Goal: Contribute content: Contribute content

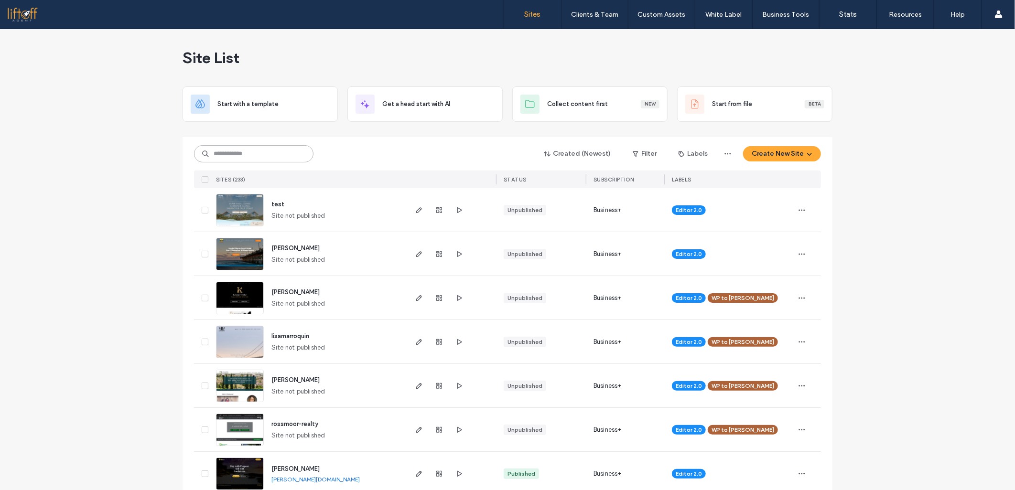
click at [293, 155] on input at bounding box center [253, 153] width 119 height 17
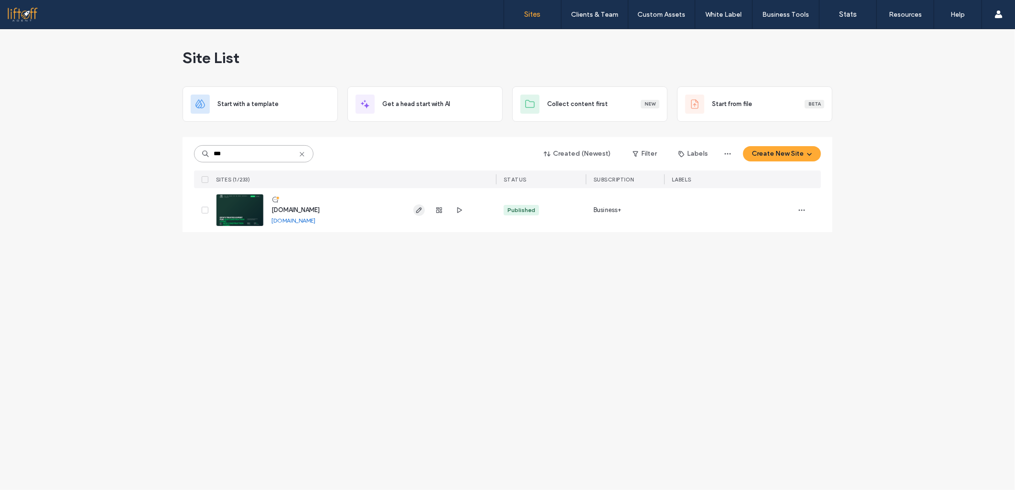
type input "***"
click at [417, 213] on use "button" at bounding box center [419, 210] width 6 height 6
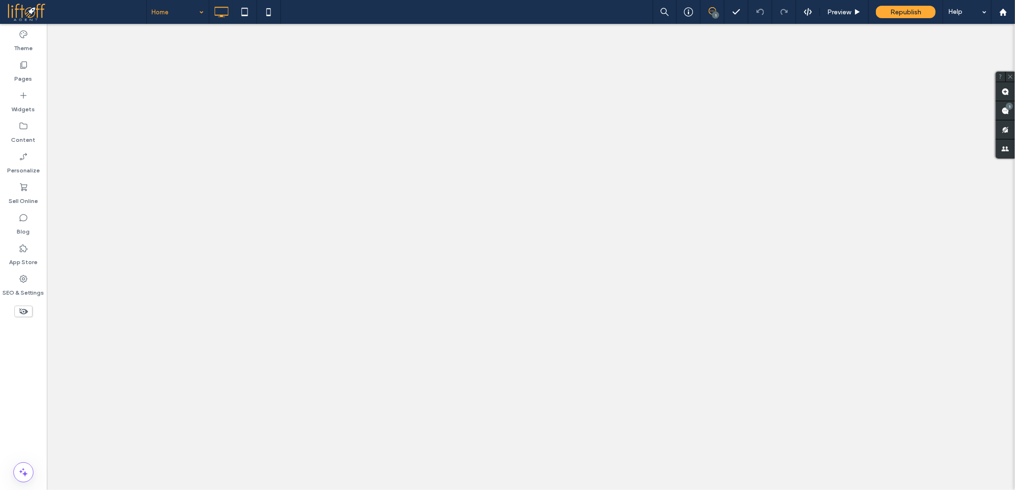
click at [24, 221] on icon at bounding box center [24, 218] width 10 height 10
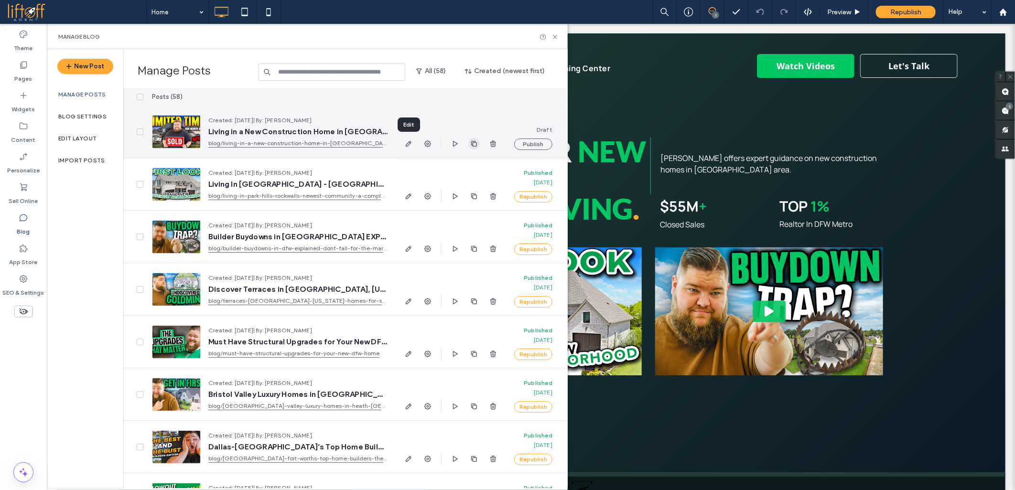
click at [474, 144] on icon "button" at bounding box center [474, 144] width 8 height 8
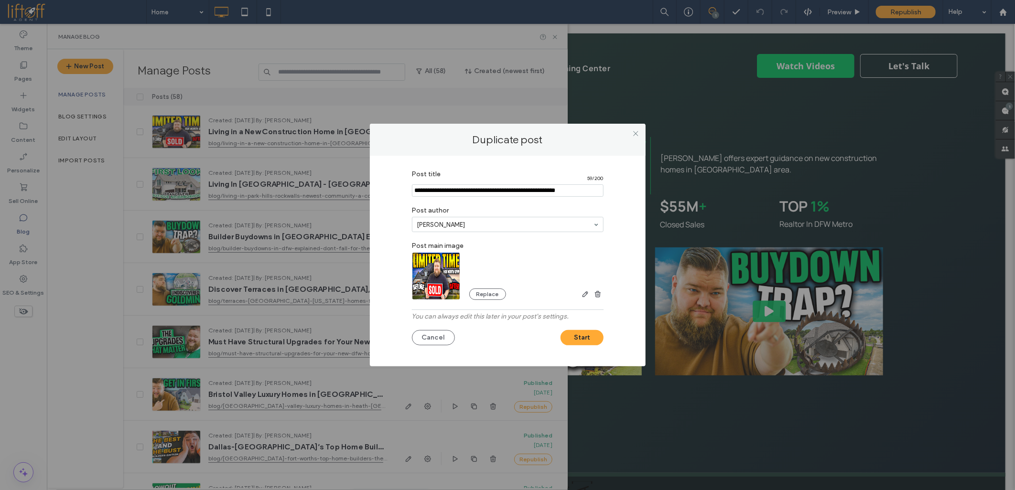
click at [436, 269] on img at bounding box center [436, 276] width 49 height 48
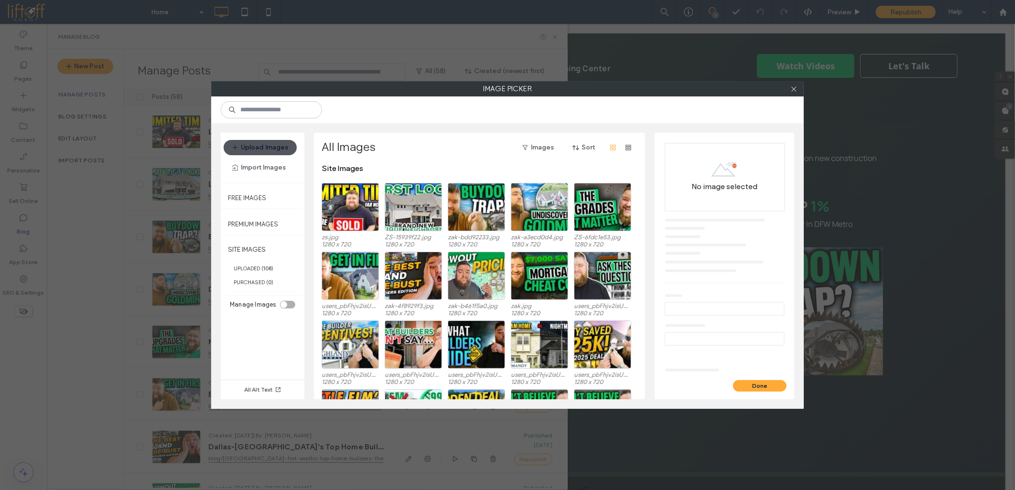
click at [280, 149] on button "Upload Images" at bounding box center [260, 147] width 73 height 15
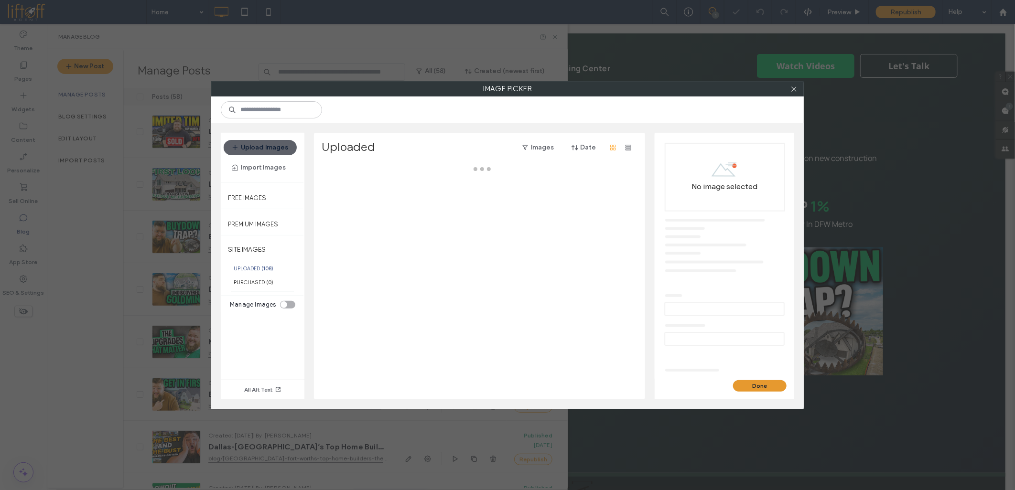
click at [741, 385] on button "Done" at bounding box center [760, 385] width 54 height 11
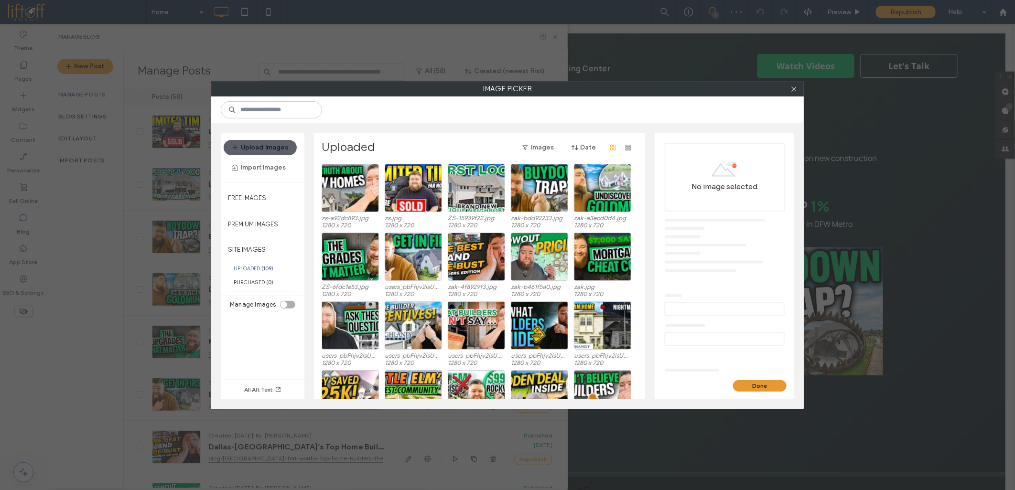
click at [753, 386] on button "Done" at bounding box center [760, 385] width 54 height 11
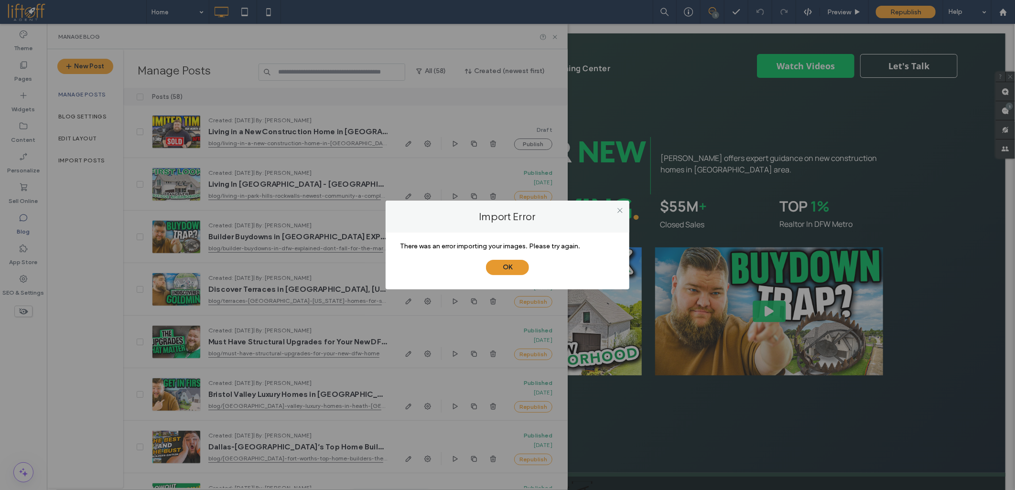
click at [502, 266] on button "OK" at bounding box center [507, 267] width 43 height 15
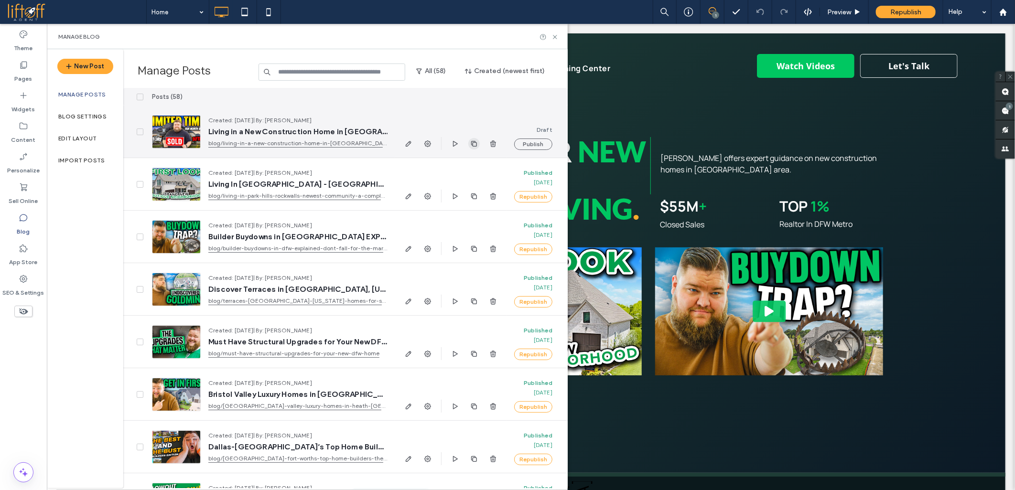
click at [476, 144] on use "button" at bounding box center [474, 143] width 6 height 6
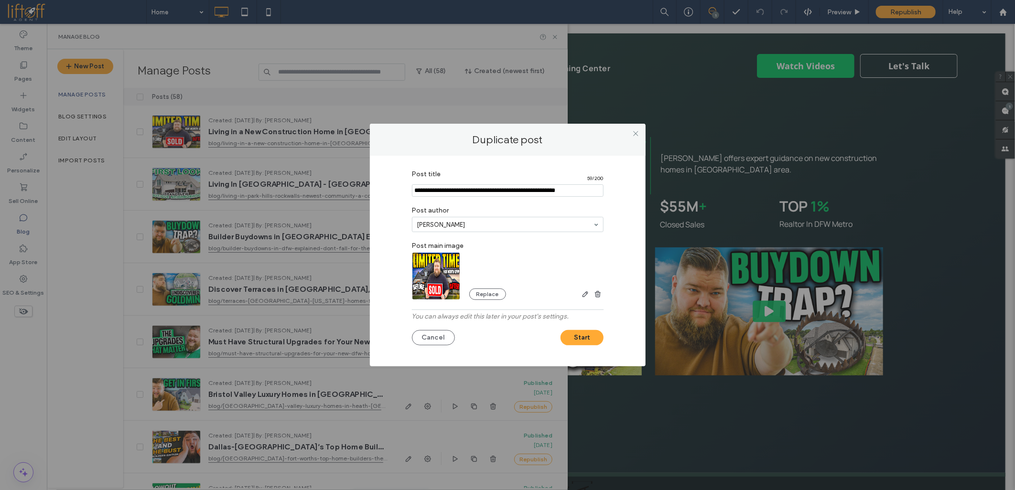
click at [440, 285] on img at bounding box center [436, 276] width 49 height 48
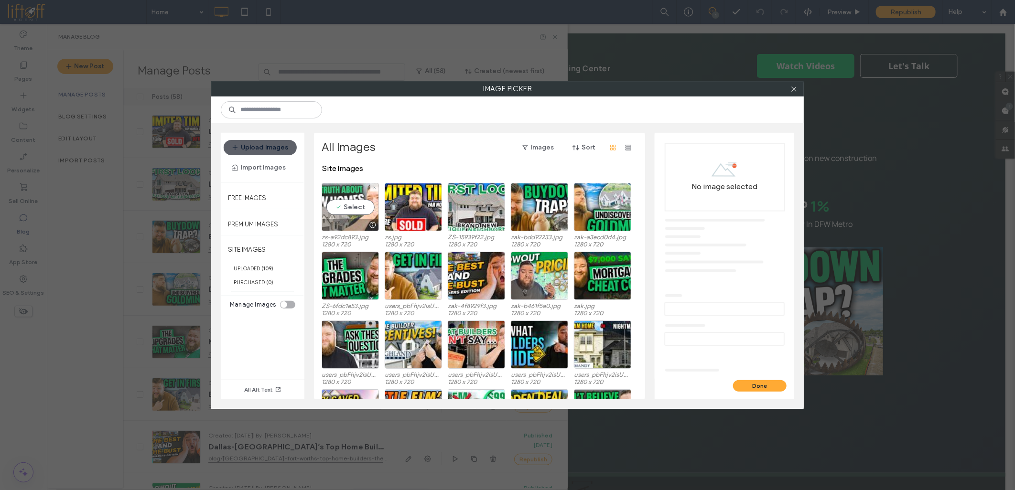
click at [344, 198] on div "Select" at bounding box center [349, 207] width 57 height 48
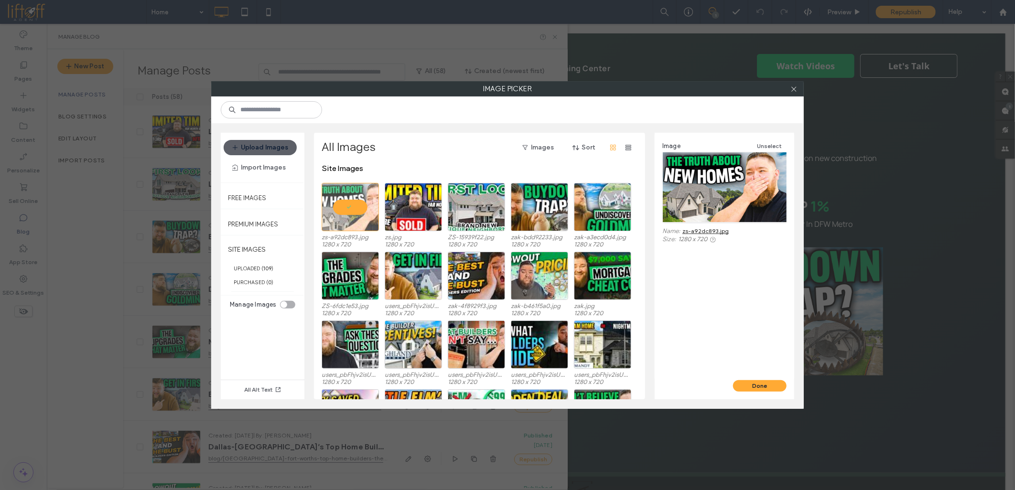
click at [742, 379] on div "Image Unselect Name: zs-a92dc893.jpg Size: 1280 x 720" at bounding box center [723, 256] width 139 height 247
click at [744, 383] on button "Done" at bounding box center [760, 385] width 54 height 11
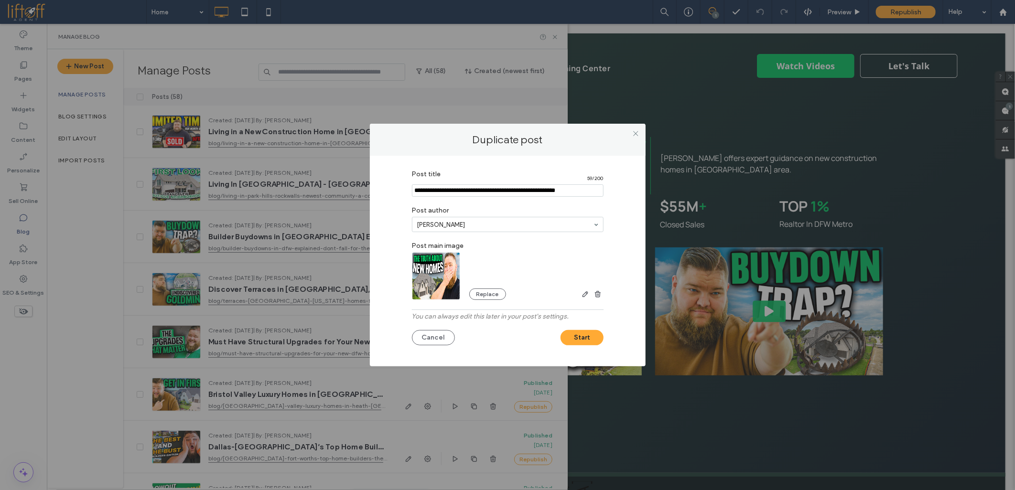
click at [467, 186] on input "Post title" at bounding box center [508, 190] width 192 height 12
paste input "**********"
drag, startPoint x: 470, startPoint y: 189, endPoint x: 370, endPoint y: 189, distance: 99.4
click at [370, 189] on div "Post title 70 / 200 Post author Zak Schmidt Post main image Replace You can alw…" at bounding box center [508, 261] width 276 height 212
type input "**********"
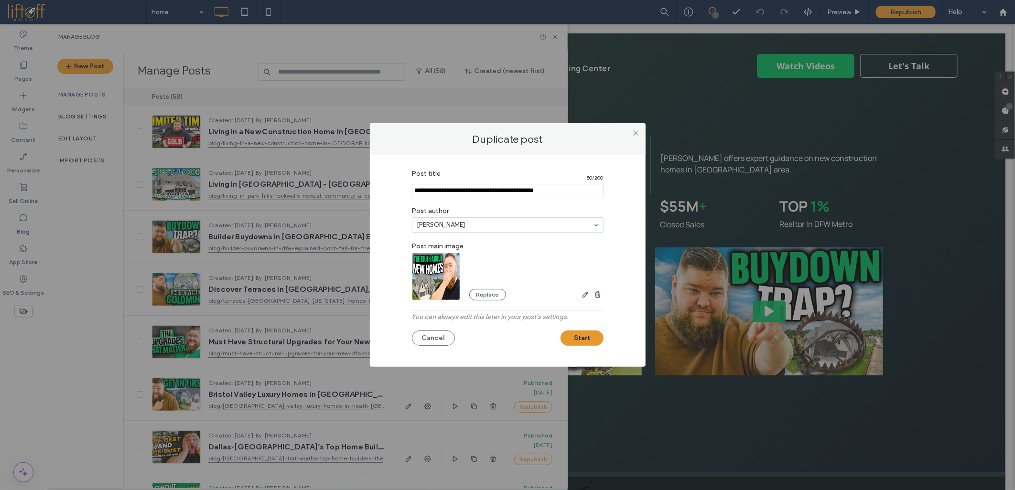
click at [589, 332] on button "Start" at bounding box center [581, 338] width 43 height 15
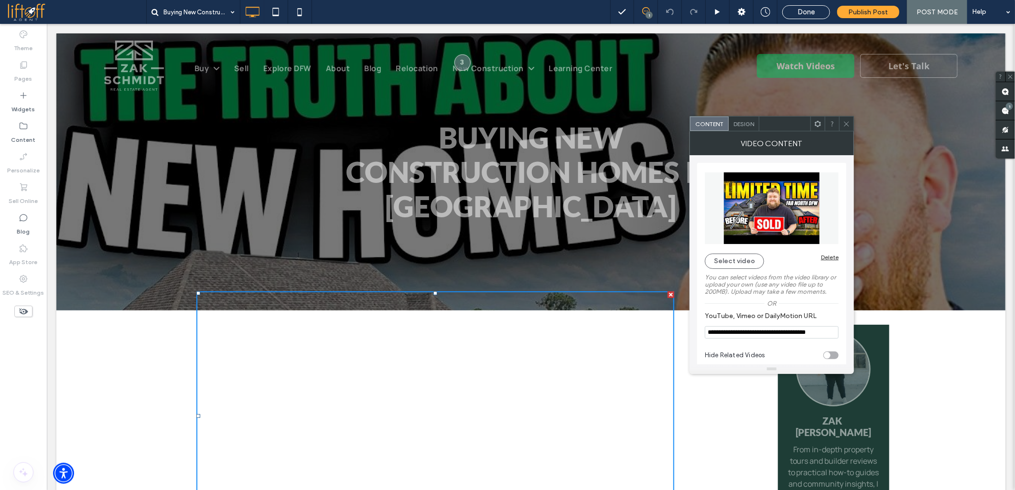
click at [726, 332] on input "**********" at bounding box center [772, 332] width 134 height 12
paste input "**********"
paste input "YouTube, Vimeo or DailyMotion URL"
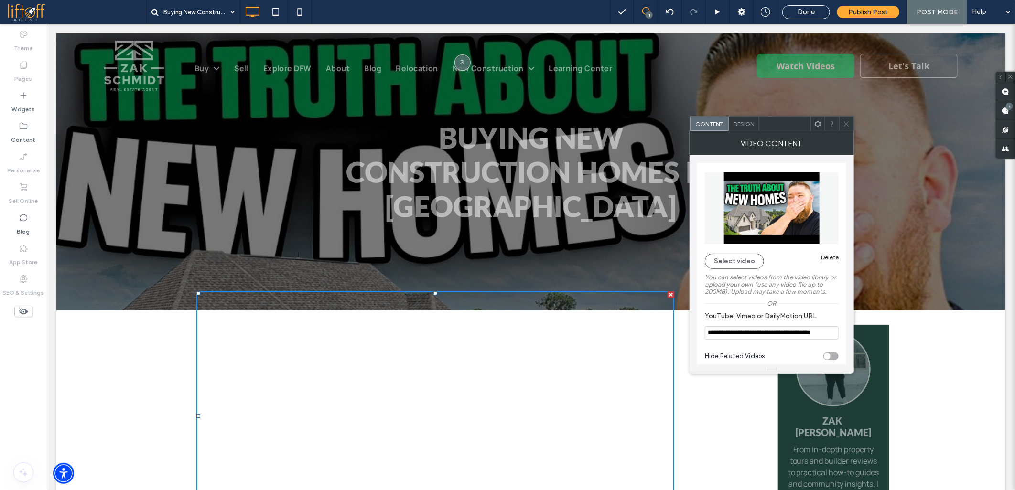
type input "**********"
click at [849, 126] on icon at bounding box center [846, 123] width 7 height 7
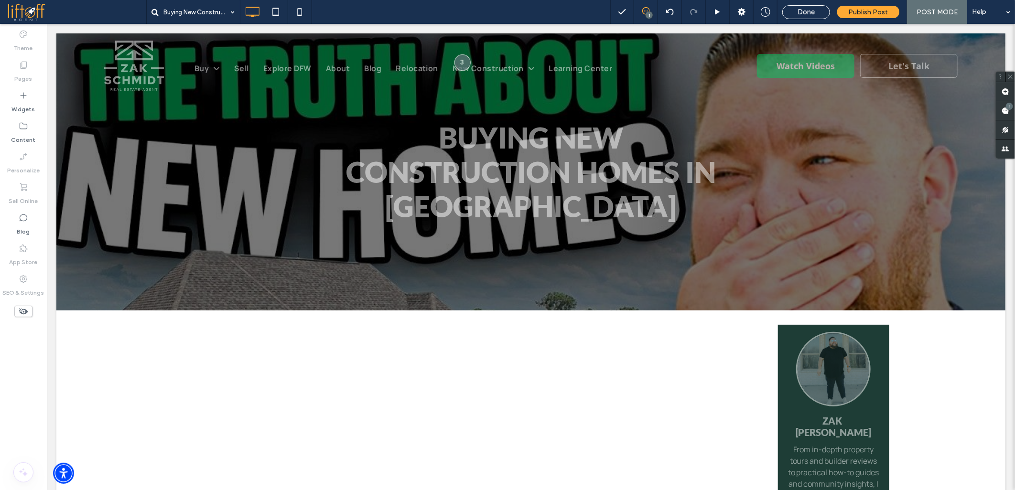
click at [34, 6] on span at bounding box center [76, 11] width 139 height 19
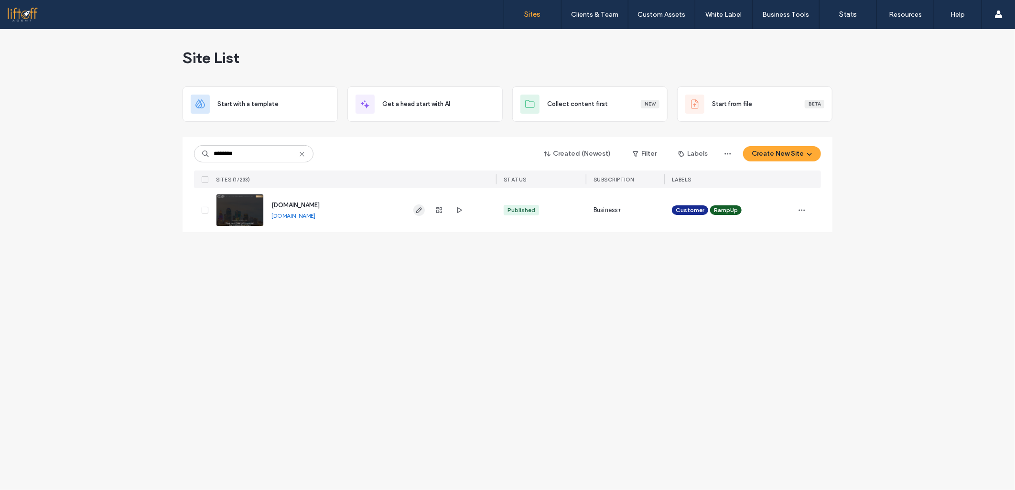
type input "********"
click at [416, 209] on icon "button" at bounding box center [419, 210] width 8 height 8
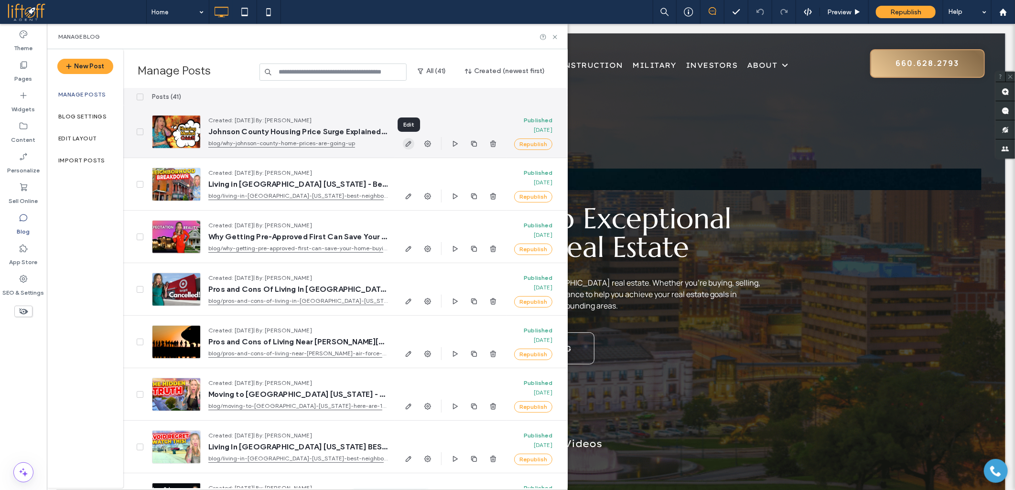
click at [403, 144] on span "button" at bounding box center [408, 143] width 11 height 11
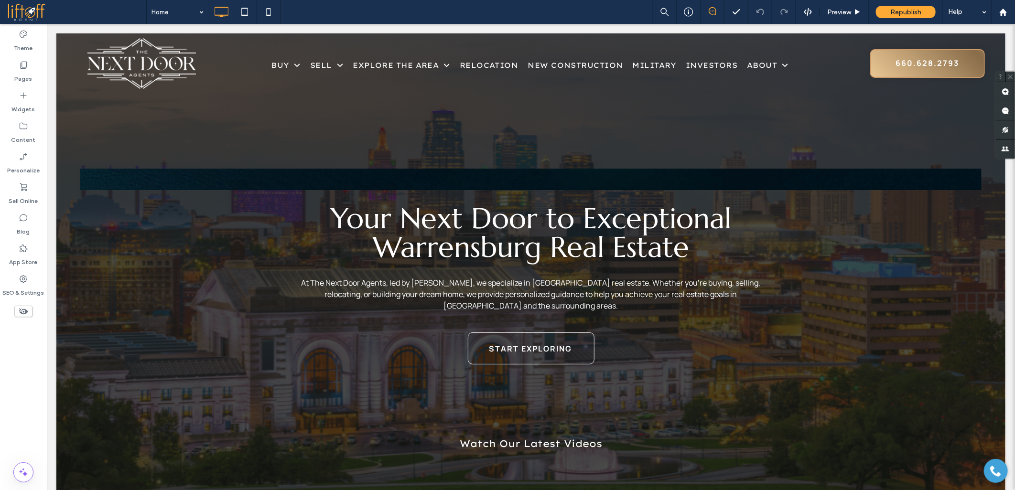
click at [21, 222] on div at bounding box center [507, 245] width 1015 height 490
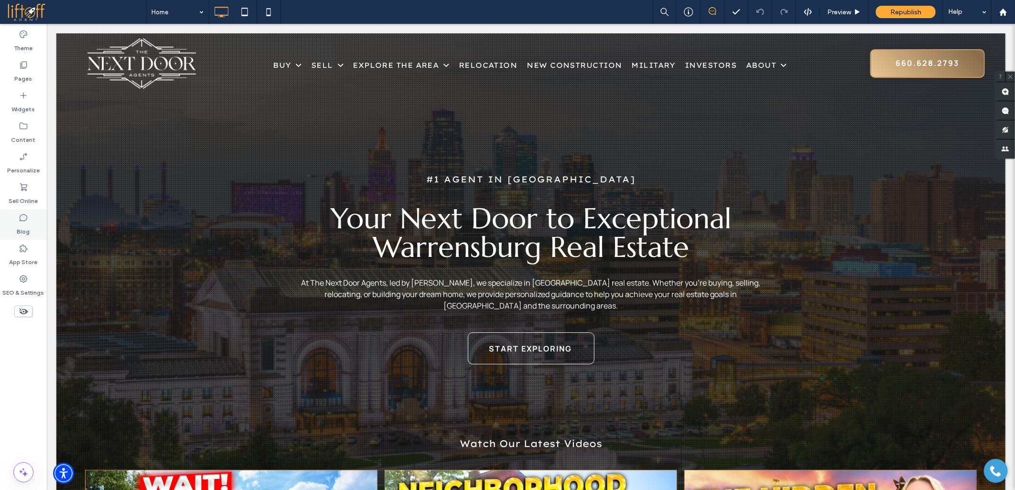
click at [25, 223] on label "Blog" at bounding box center [23, 229] width 13 height 13
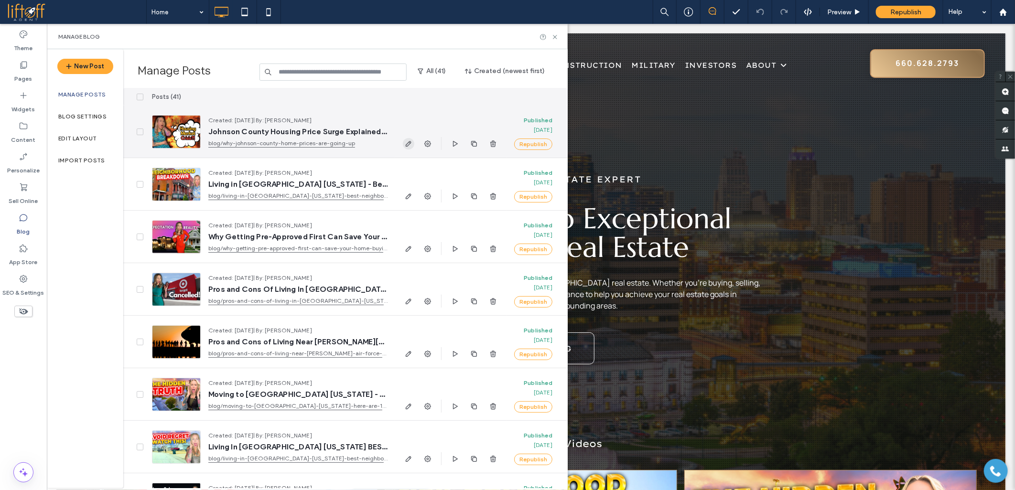
click at [407, 146] on use "button" at bounding box center [409, 144] width 6 height 6
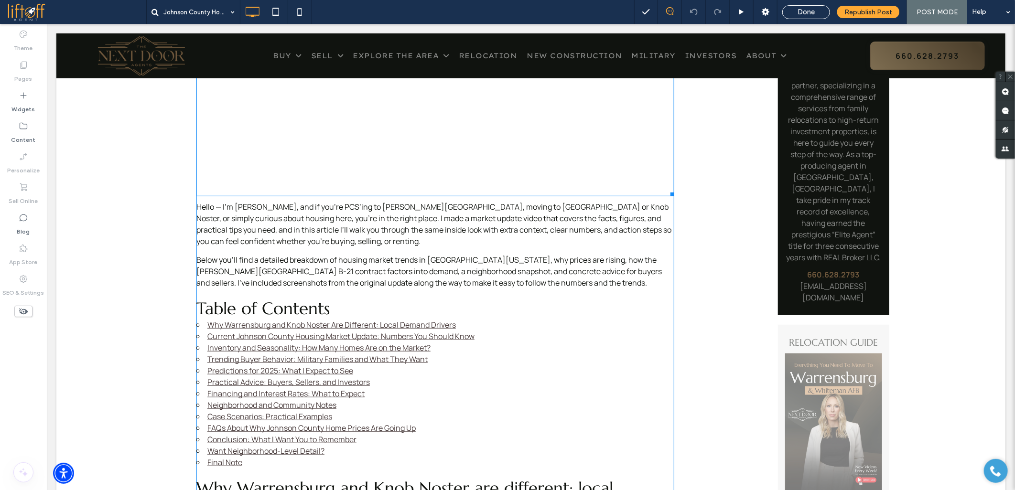
scroll to position [371, 0]
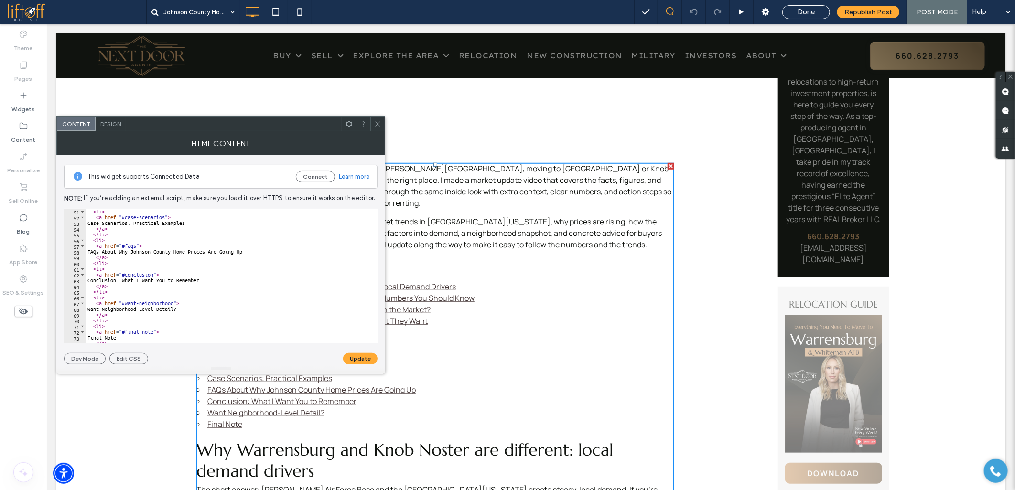
scroll to position [318, 0]
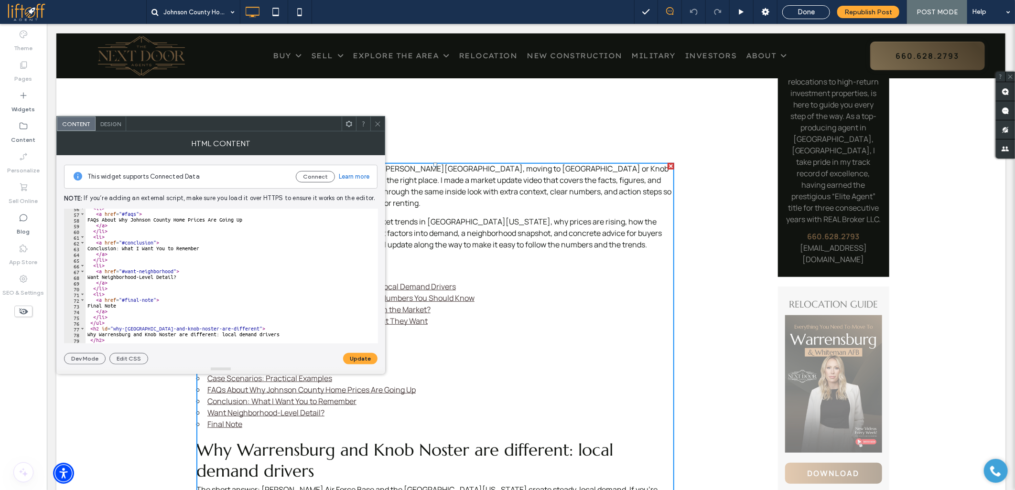
click at [380, 127] on span at bounding box center [377, 124] width 7 height 14
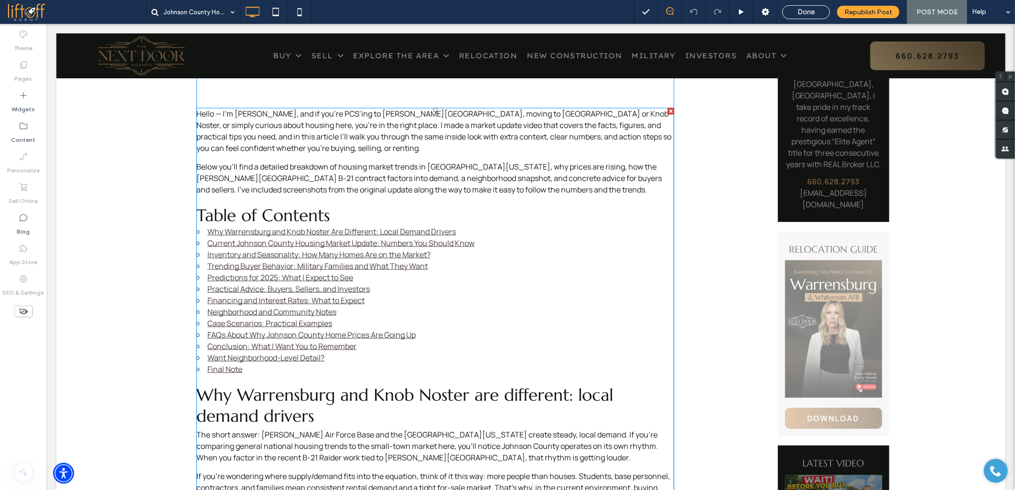
scroll to position [424, 0]
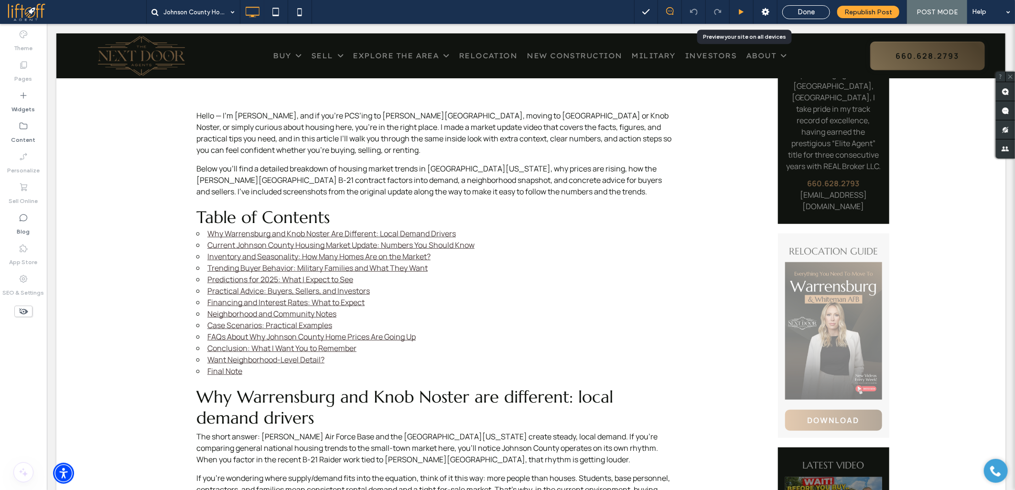
click at [743, 10] on icon at bounding box center [741, 12] width 7 height 7
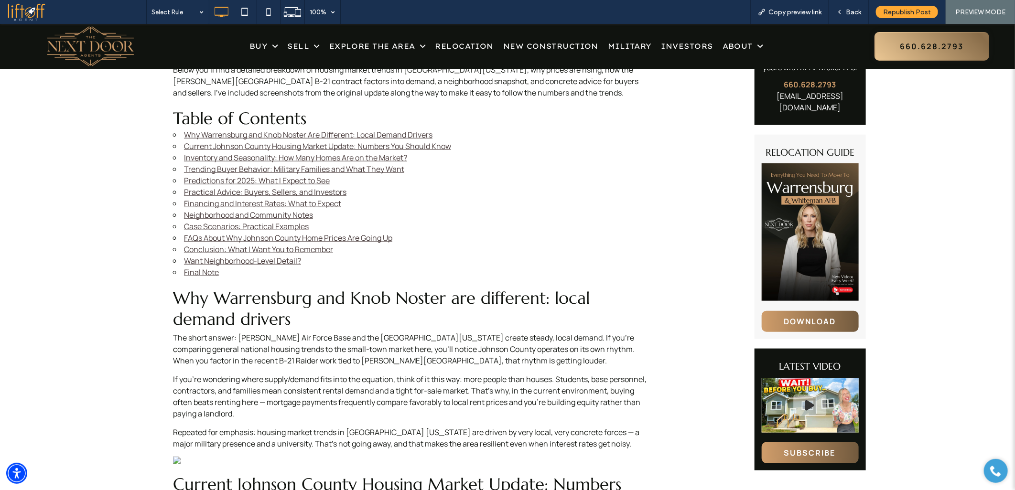
scroll to position [531, 0]
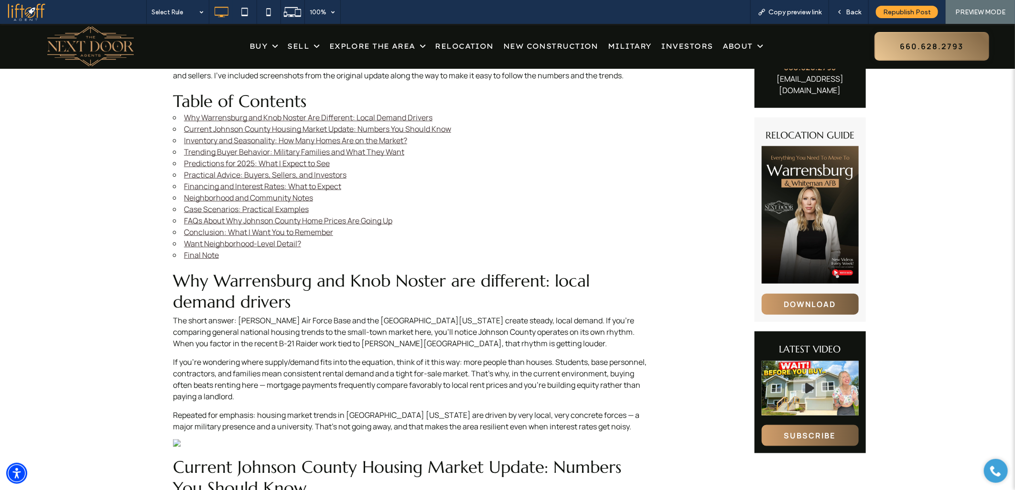
click at [236, 286] on h2 "Why Warrensburg and Knob Noster are different: local demand drivers" at bounding box center [412, 291] width 478 height 42
click at [235, 287] on h2 "Why Warrensburg and Knob Noster are different: local demand drivers" at bounding box center [412, 291] width 478 height 42
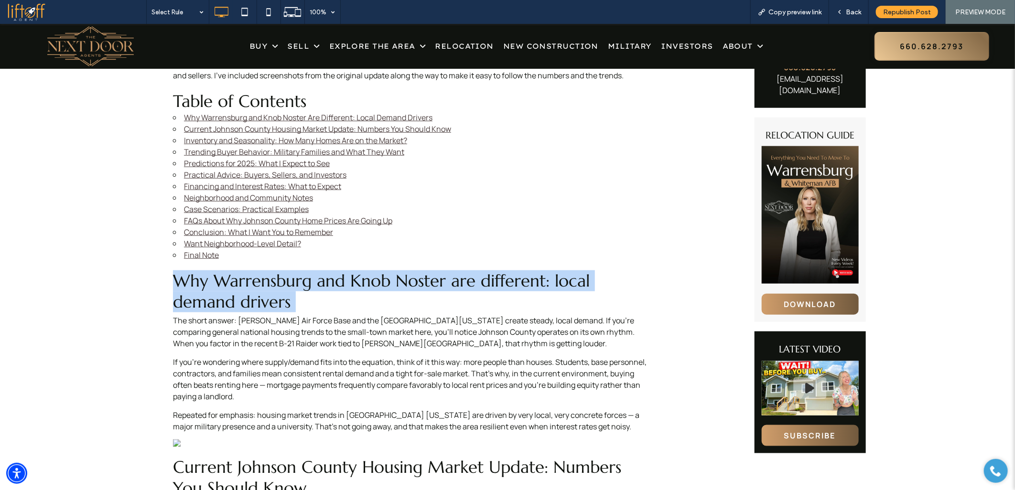
click at [235, 287] on h2 "Why Warrensburg and Knob Noster are different: local demand drivers" at bounding box center [412, 291] width 478 height 42
copy div "Why Warrensburg and Knob Noster are different: local demand drivers"
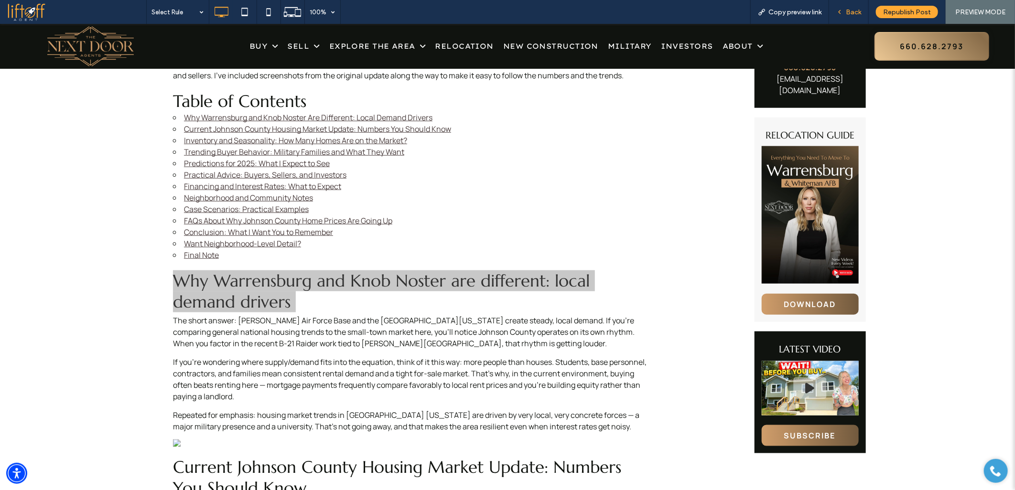
click at [850, 16] on div "Back" at bounding box center [849, 12] width 40 height 24
click at [849, 16] on div "Back" at bounding box center [849, 12] width 40 height 24
click at [852, 11] on span "Back" at bounding box center [853, 12] width 15 height 8
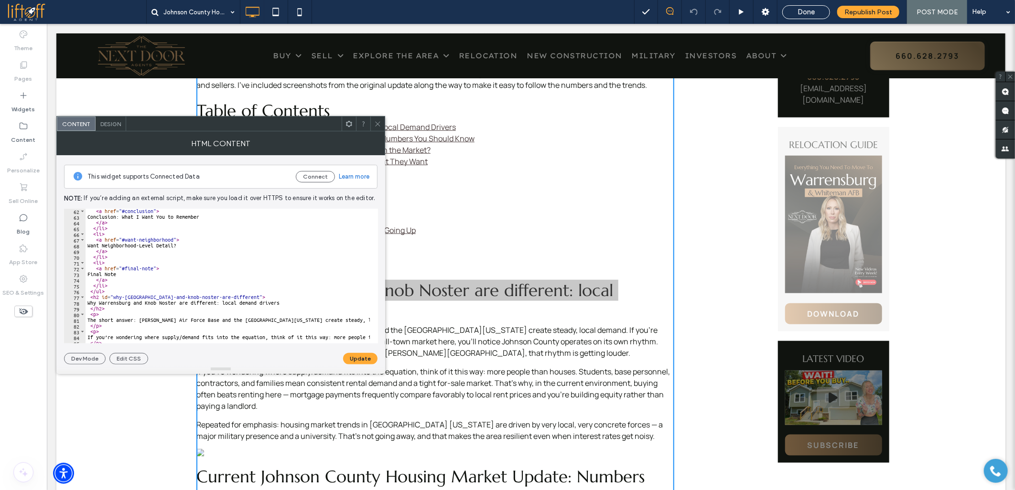
scroll to position [414, 0]
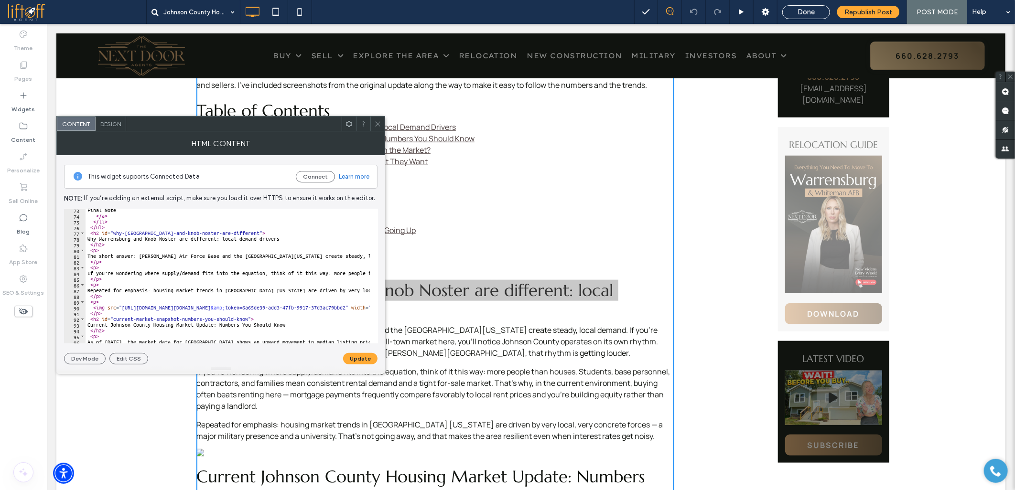
type textarea "**********"
drag, startPoint x: 92, startPoint y: 239, endPoint x: 290, endPoint y: 237, distance: 198.3
click at [290, 237] on div "Final Note </ a > </ li > </ ul > < h2 id = "why-warrensburg-and-knob-noster-ar…" at bounding box center [736, 276] width 1301 height 138
paste textarea "Cursor at row 78"
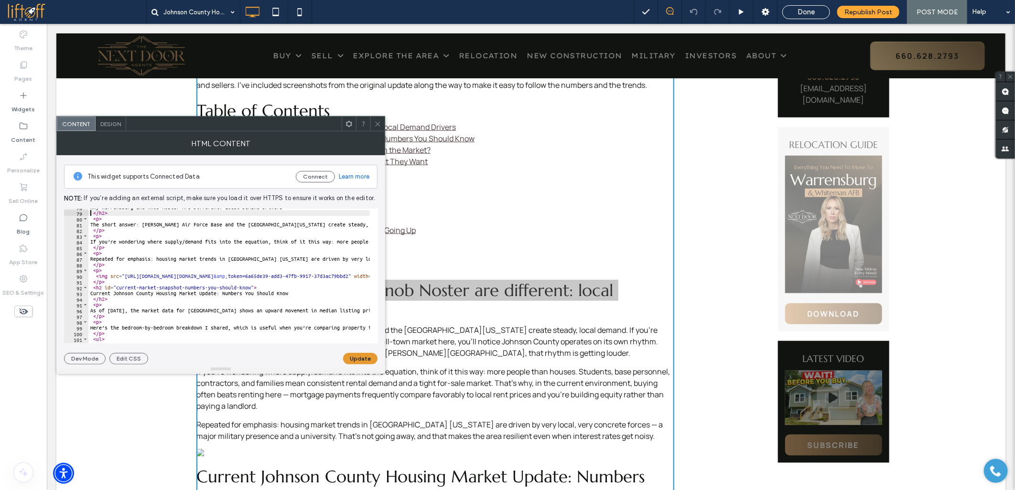
click at [349, 360] on button "Update" at bounding box center [360, 358] width 34 height 11
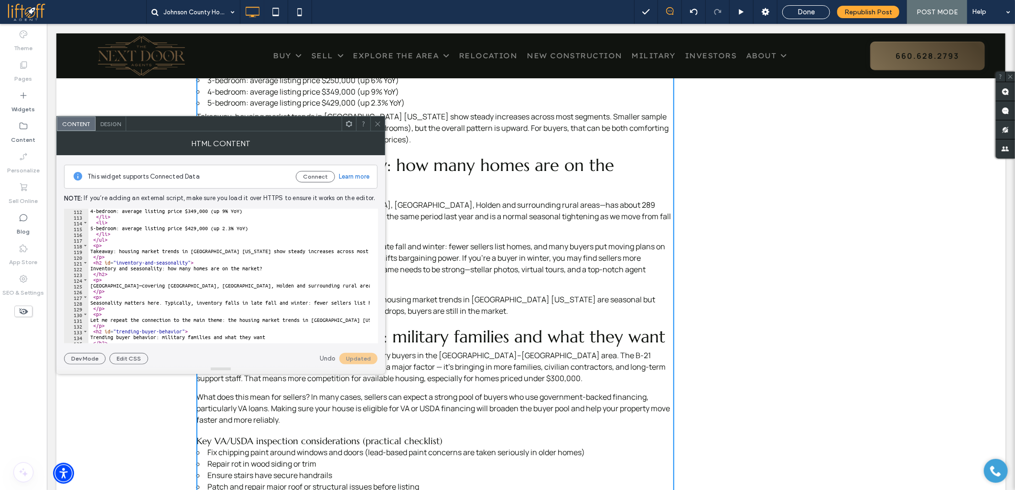
scroll to position [637, 0]
drag, startPoint x: 96, startPoint y: 269, endPoint x: 273, endPoint y: 267, distance: 176.3
click at [273, 267] on div "4-bedroom: average listing price $349,000 (up 9% YoY) </ li > < li > 5-bedroom:…" at bounding box center [738, 277] width 1301 height 138
paste textarea "Cursor at row 122"
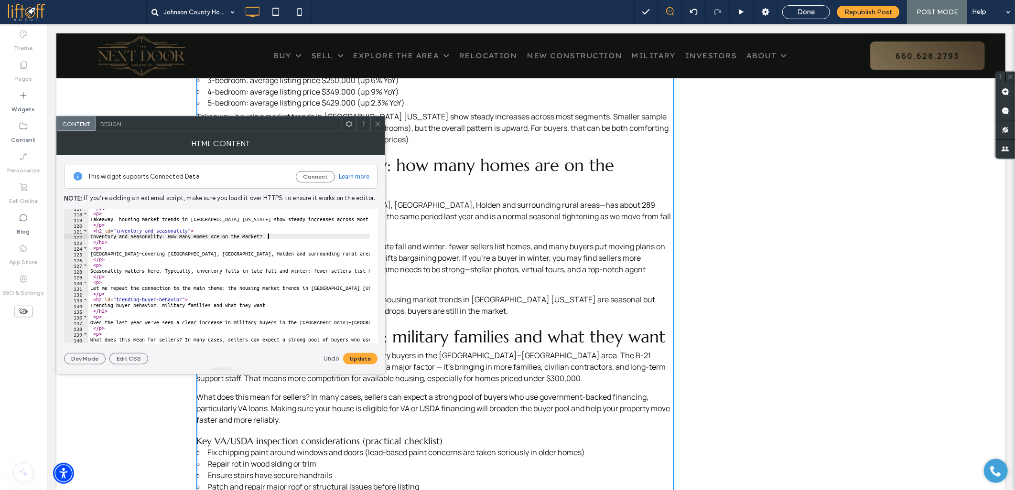
scroll to position [700, 0]
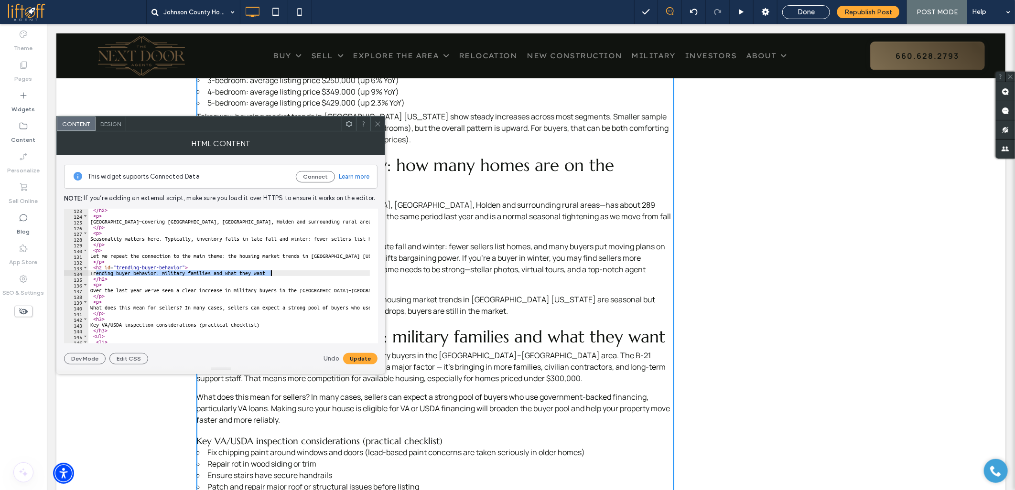
drag, startPoint x: 96, startPoint y: 273, endPoint x: 271, endPoint y: 273, distance: 175.3
click at [271, 273] on div "</ h2 > < p > Johnson County—covering Warrensburg, Knob Noster, Holden and surr…" at bounding box center [738, 276] width 1301 height 138
paste textarea "Cursor at row 134"
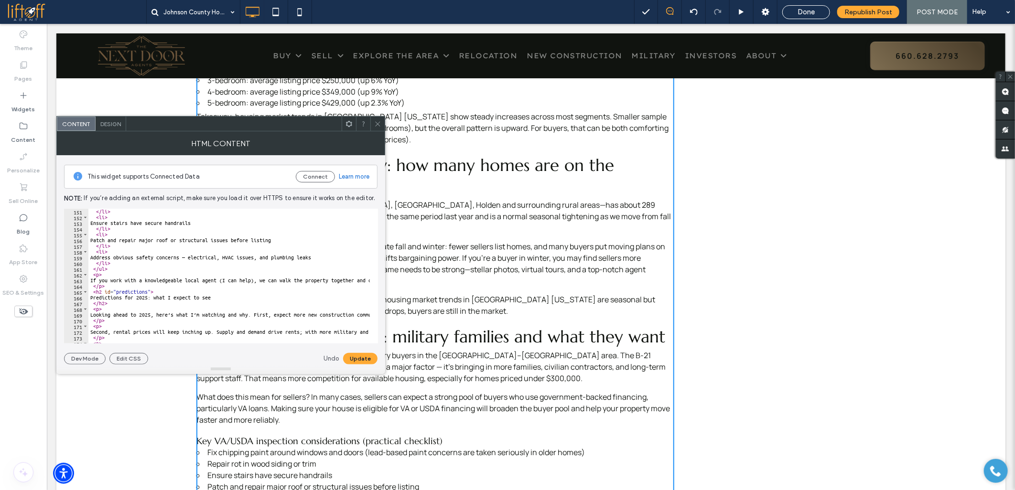
scroll to position [860, 0]
drag, startPoint x: 96, startPoint y: 298, endPoint x: 220, endPoint y: 298, distance: 124.2
click at [220, 298] on div "</ li > < li > Ensure stairs have secure handrails </ li > < li > Patch and rep…" at bounding box center [738, 278] width 1301 height 138
paste textarea "Cursor at row 166"
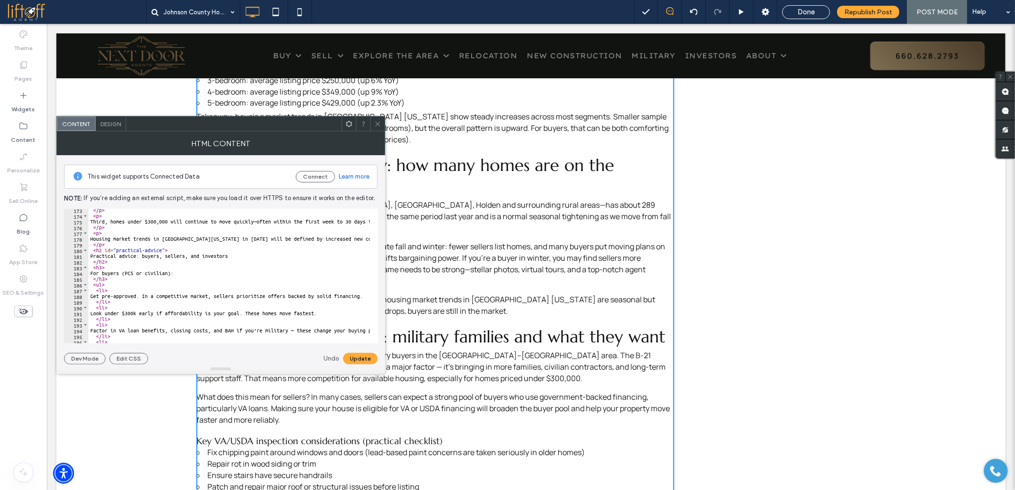
scroll to position [987, 0]
drag, startPoint x: 96, startPoint y: 254, endPoint x: 236, endPoint y: 257, distance: 140.0
click at [236, 257] on div "</ p > < p > Third, homes under $300,000 will continue to move quickly—often wi…" at bounding box center [738, 276] width 1301 height 138
paste textarea "Cursor at row 181"
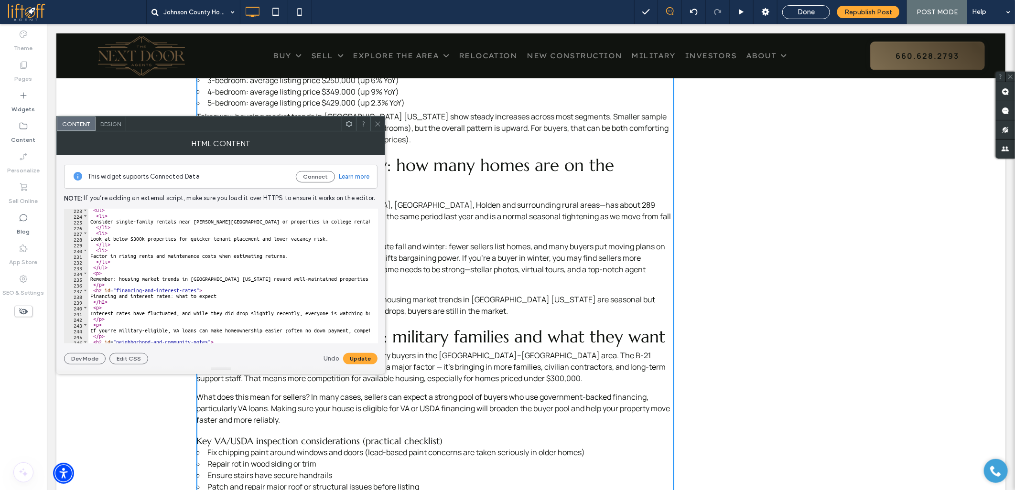
scroll to position [1306, 0]
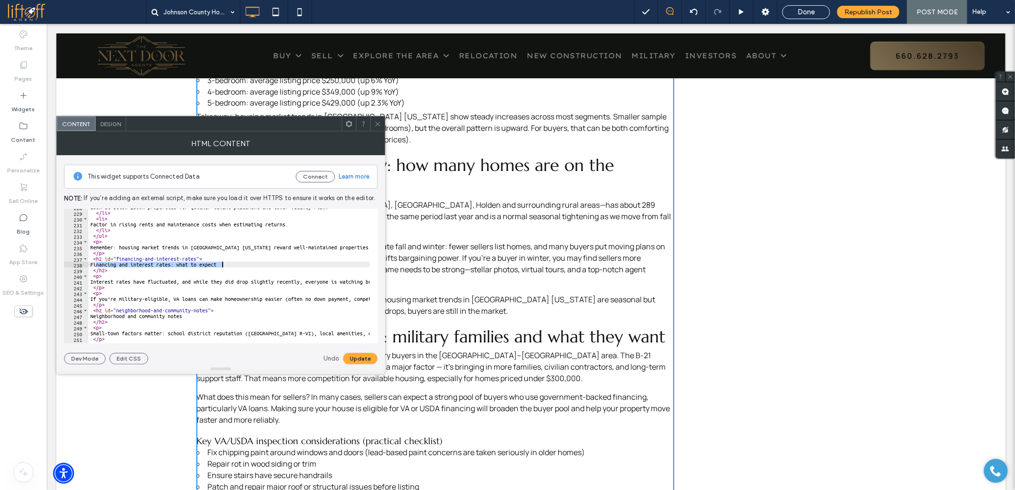
drag, startPoint x: 96, startPoint y: 265, endPoint x: 222, endPoint y: 265, distance: 125.6
click at [222, 265] on div "Look at below-$300k properties for quicker tenant placement and lower vacancy r…" at bounding box center [738, 273] width 1301 height 138
paste textarea "Cursor at row 238"
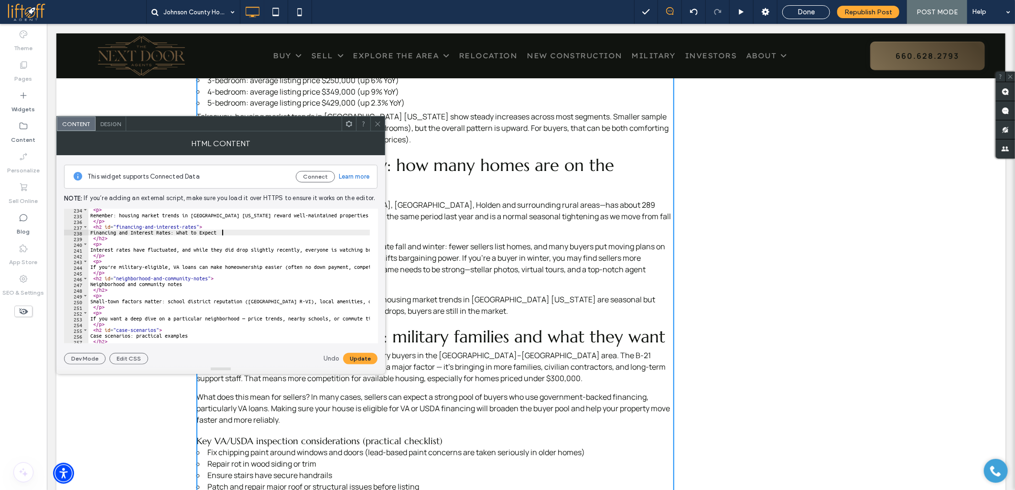
scroll to position [1369, 0]
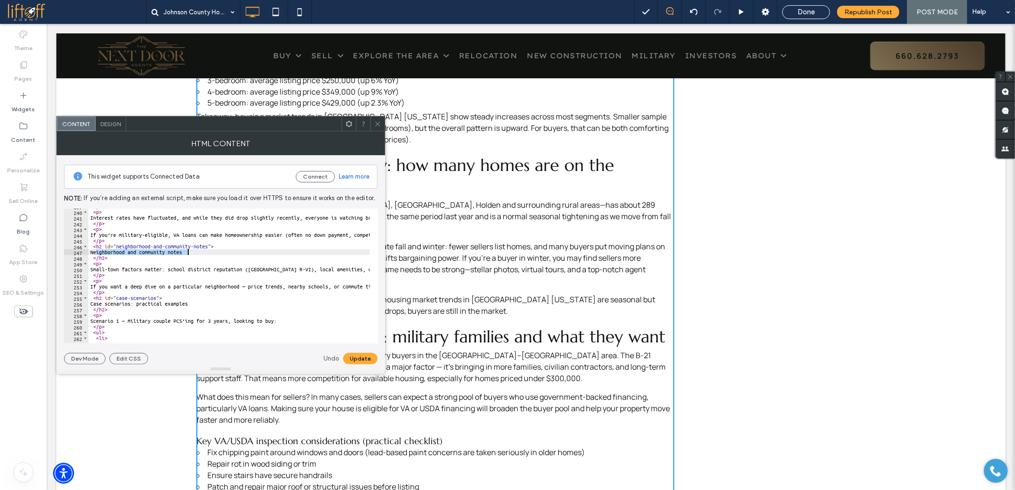
drag, startPoint x: 96, startPoint y: 251, endPoint x: 189, endPoint y: 250, distance: 92.7
click at [189, 250] on div "</ h2 > < p > Interest rates have fluctuated, and while they did drop slightly …" at bounding box center [738, 273] width 1301 height 138
paste textarea "Cursor at row 247"
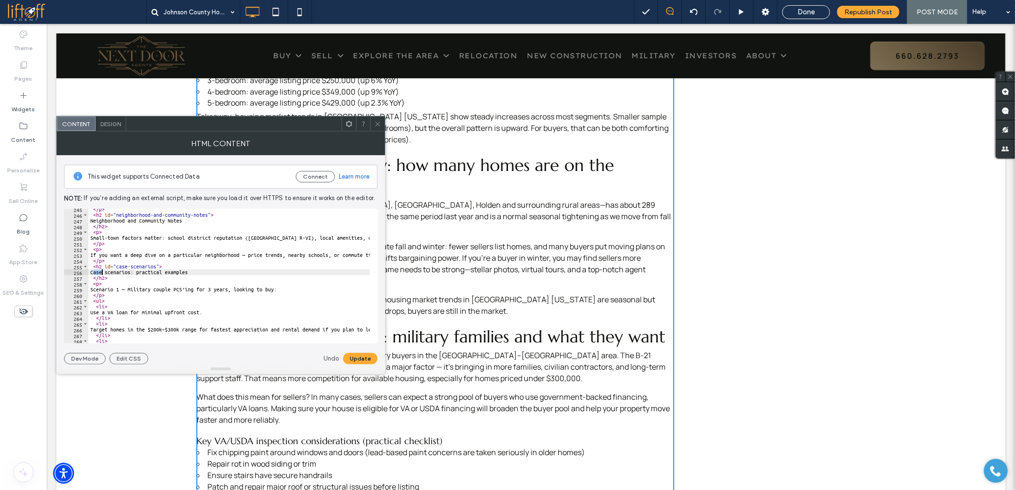
drag, startPoint x: 94, startPoint y: 272, endPoint x: 101, endPoint y: 271, distance: 7.2
click at [101, 271] on div "</ p > < h2 id = "neighborhood-and-community-notes" > Neighborhood and Communit…" at bounding box center [738, 275] width 1301 height 138
click at [98, 271] on div "</ p > < h2 id = "neighborhood-and-community-notes" > Neighborhood and Communit…" at bounding box center [228, 276] width 281 height 135
drag, startPoint x: 96, startPoint y: 271, endPoint x: 200, endPoint y: 273, distance: 103.2
click at [200, 273] on div "</ p > < h2 id = "neighborhood-and-community-notes" > Neighborhood and Communit…" at bounding box center [738, 275] width 1301 height 138
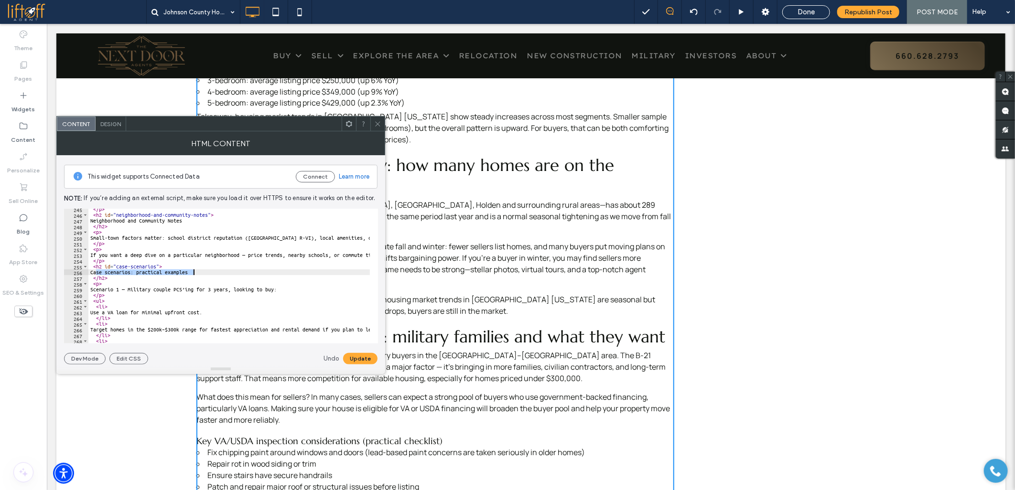
paste textarea "Cursor at row 256"
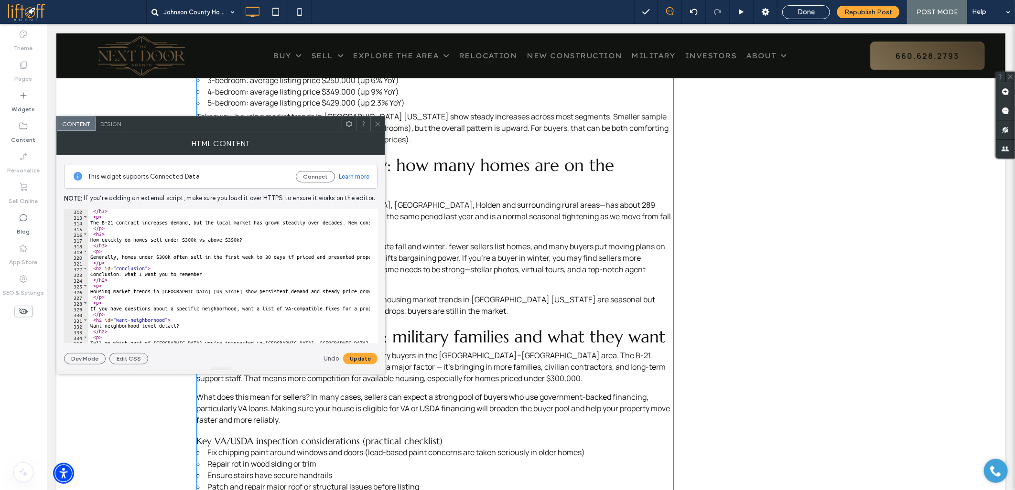
scroll to position [1783, 0]
drag, startPoint x: 96, startPoint y: 275, endPoint x: 208, endPoint y: 274, distance: 111.3
click at [208, 274] on div "</ h3 > < p > The B-21 contract increases demand, but the local market has grow…" at bounding box center [738, 277] width 1301 height 138
paste textarea "Cursor at row 323"
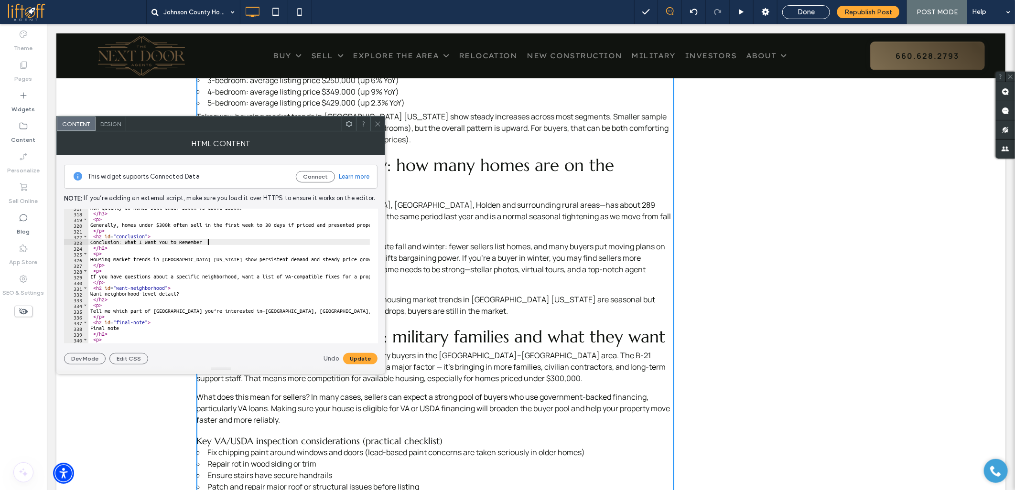
scroll to position [1847, 0]
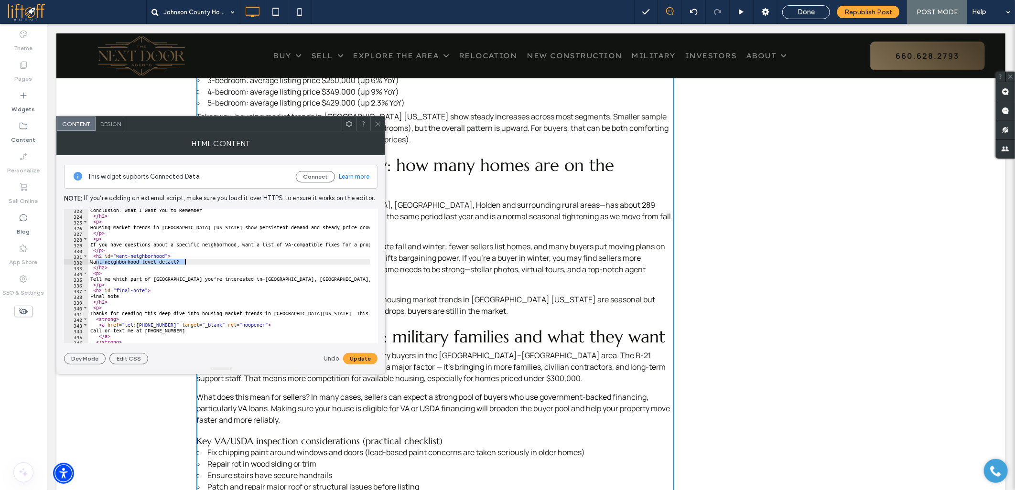
drag, startPoint x: 96, startPoint y: 261, endPoint x: 191, endPoint y: 261, distance: 95.1
click at [191, 261] on div "Conclusion: What I Want You to Remember </ h2 > < p > Housing market trends in …" at bounding box center [738, 276] width 1301 height 138
paste textarea "Cursor at row 332"
click at [116, 295] on div "Conclusion: What I Want You to Remember </ h2 > < p > Housing market trends in …" at bounding box center [738, 276] width 1301 height 138
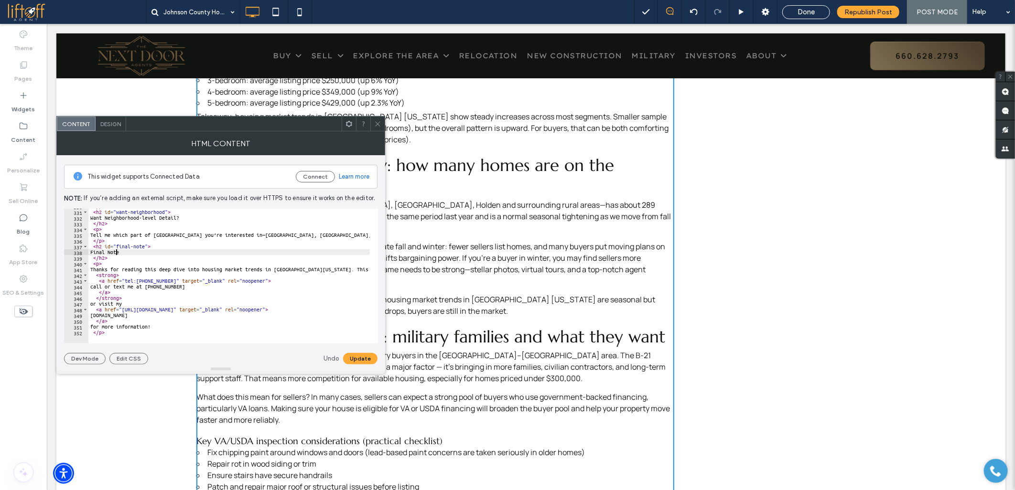
scroll to position [1891, 0]
type textarea "**********"
click at [356, 357] on button "Update" at bounding box center [360, 358] width 34 height 11
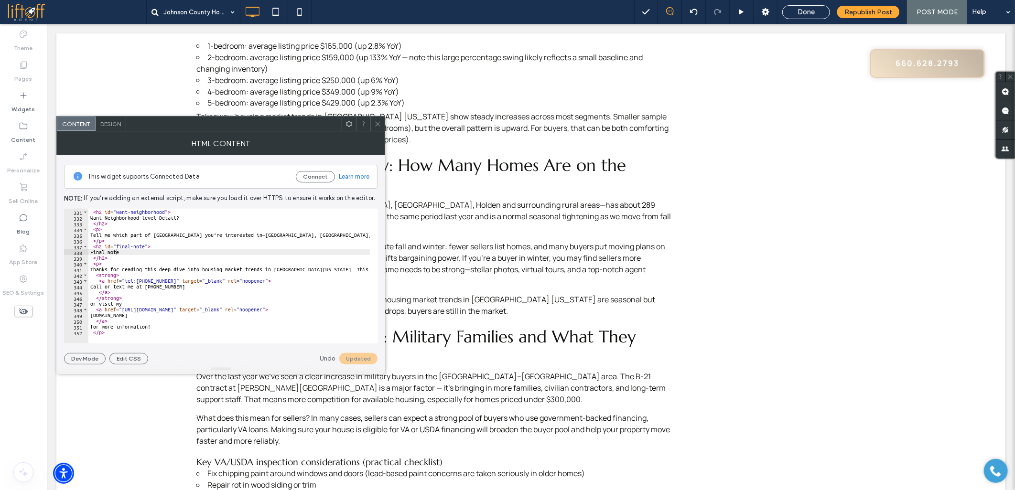
click at [381, 122] on div at bounding box center [377, 124] width 14 height 14
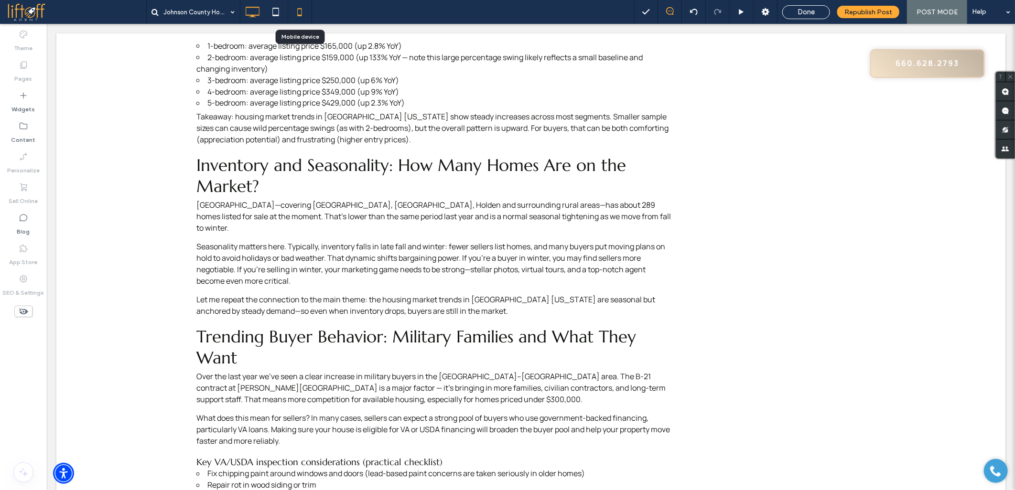
click at [295, 11] on icon at bounding box center [299, 11] width 19 height 19
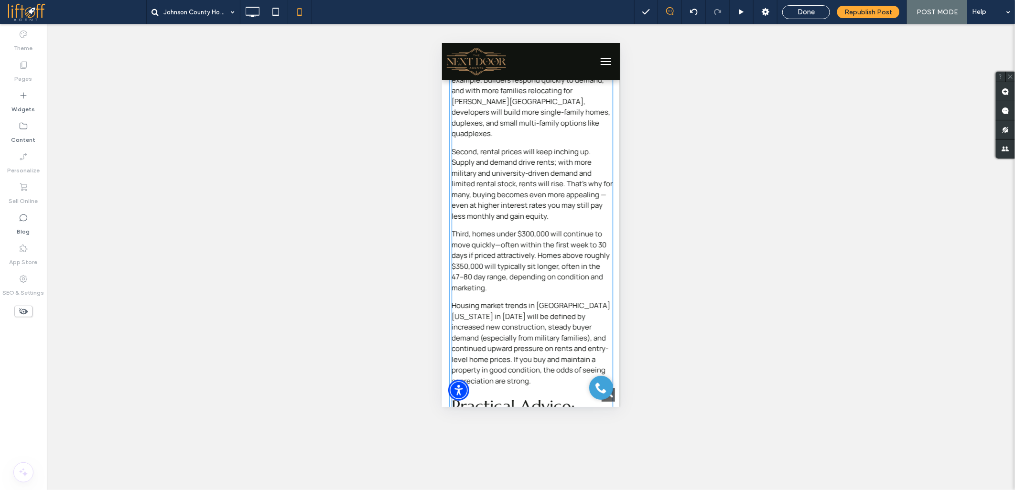
scroll to position [2495, 0]
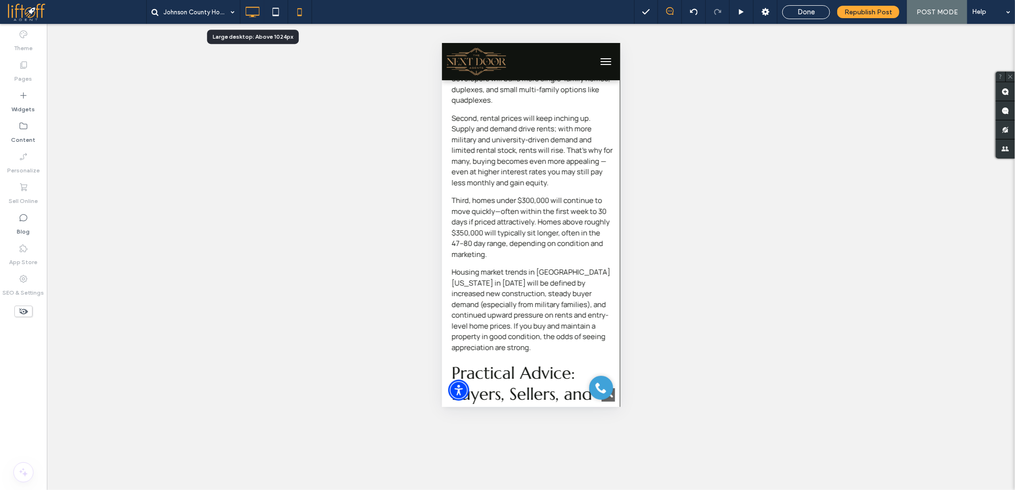
click at [246, 11] on icon at bounding box center [252, 11] width 19 height 19
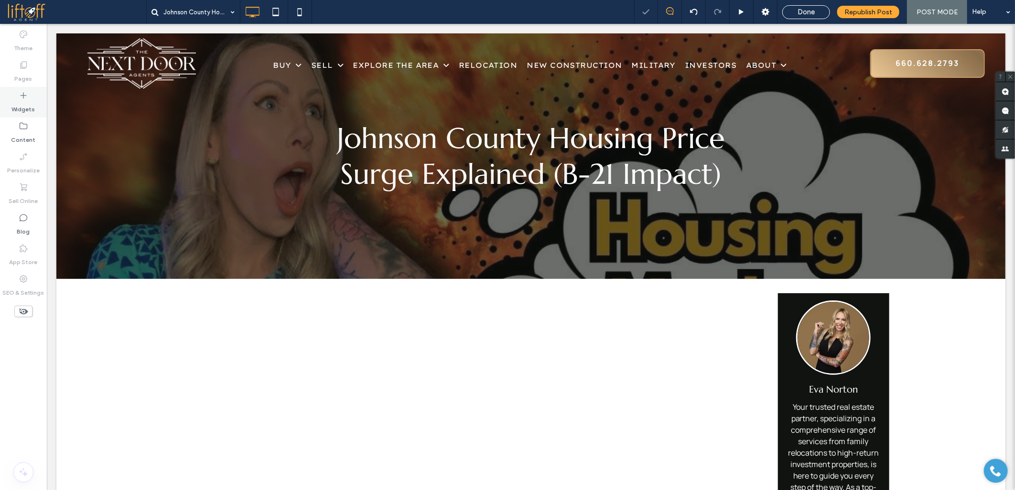
scroll to position [0, 0]
click at [31, 226] on div "Blog" at bounding box center [23, 224] width 47 height 31
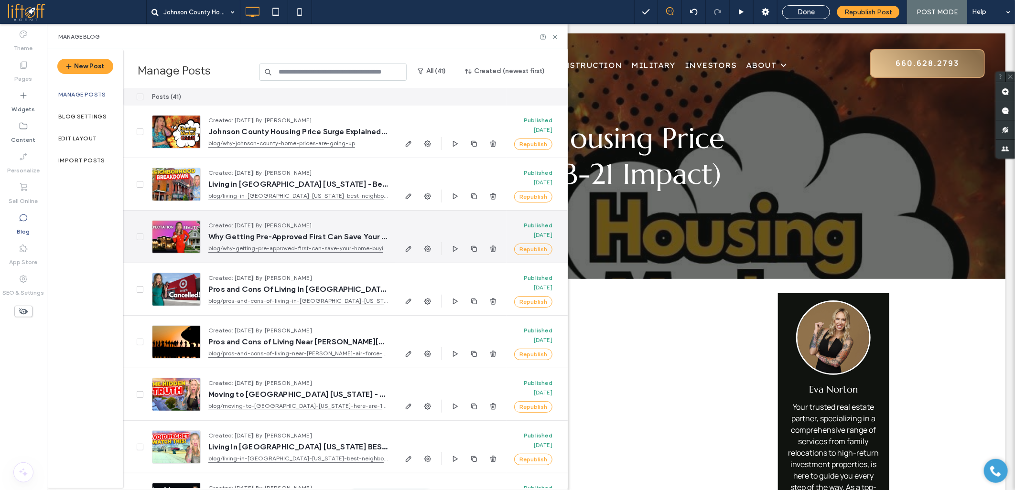
click at [347, 248] on link "blog/why-getting-pre-approved-first-can-save-your-home-buying-dreams" at bounding box center [297, 249] width 179 height 10
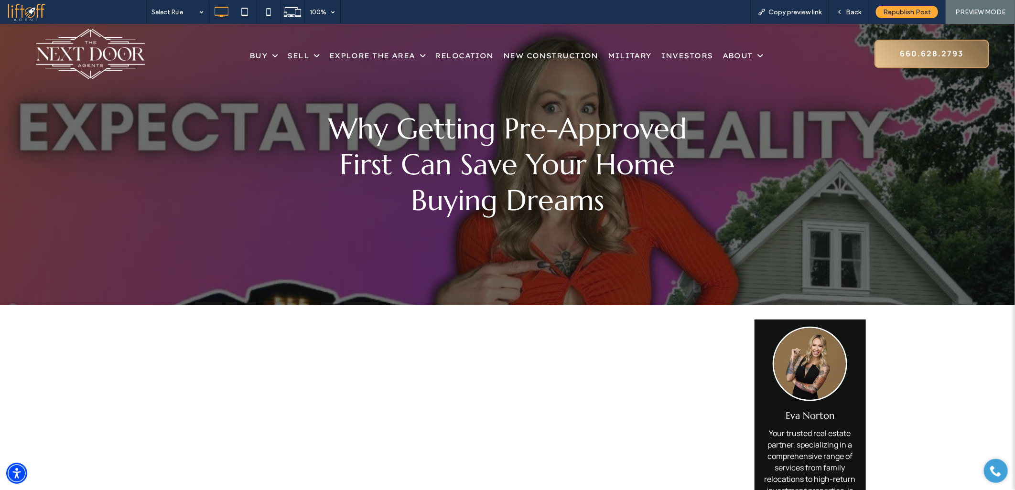
click at [29, 15] on span at bounding box center [76, 11] width 139 height 19
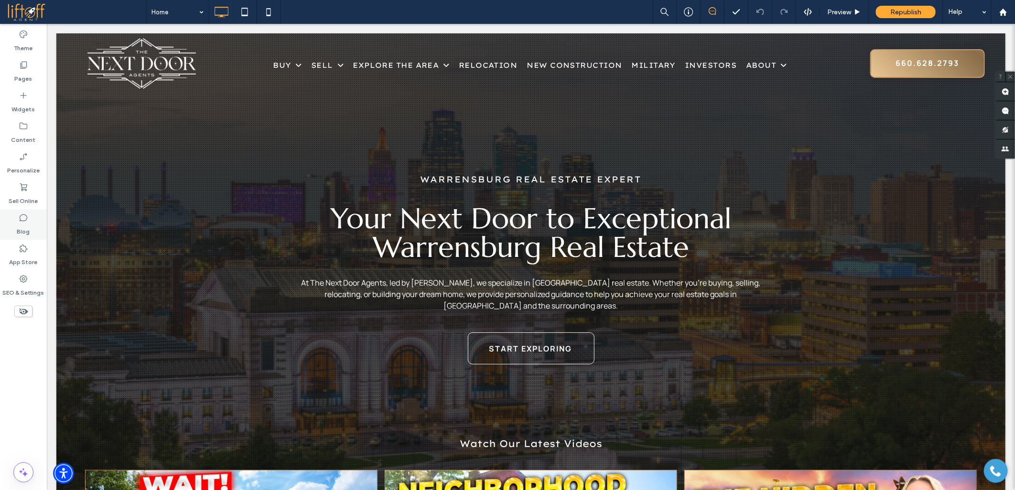
click at [20, 225] on label "Blog" at bounding box center [23, 229] width 13 height 13
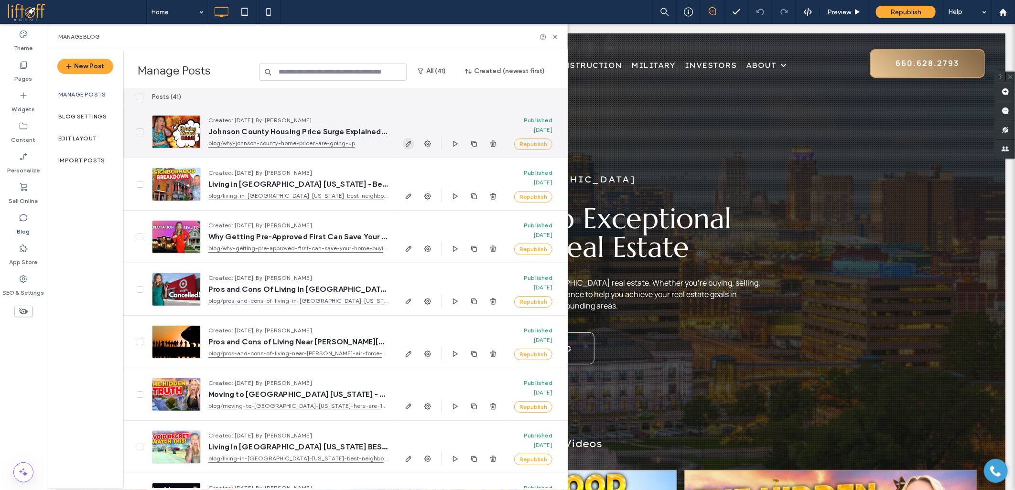
click at [411, 142] on icon "button" at bounding box center [409, 144] width 8 height 8
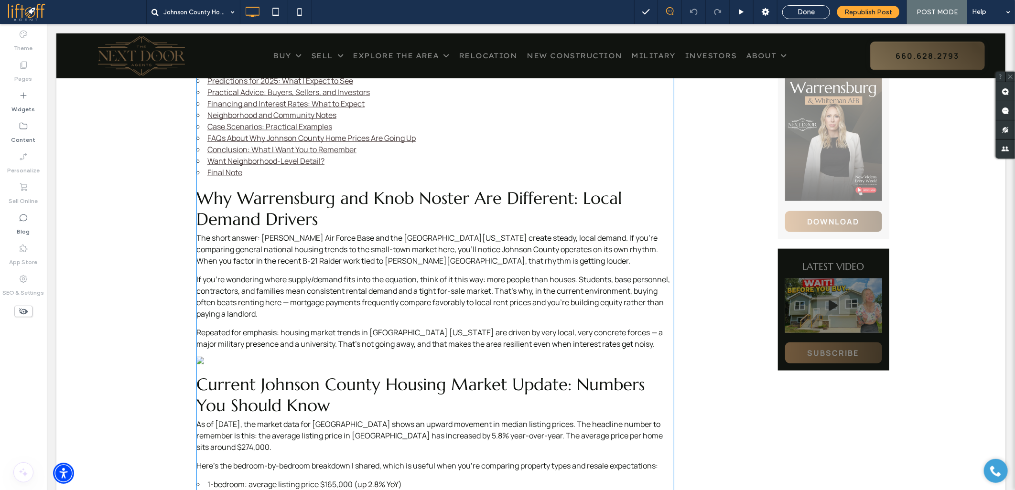
scroll to position [637, 0]
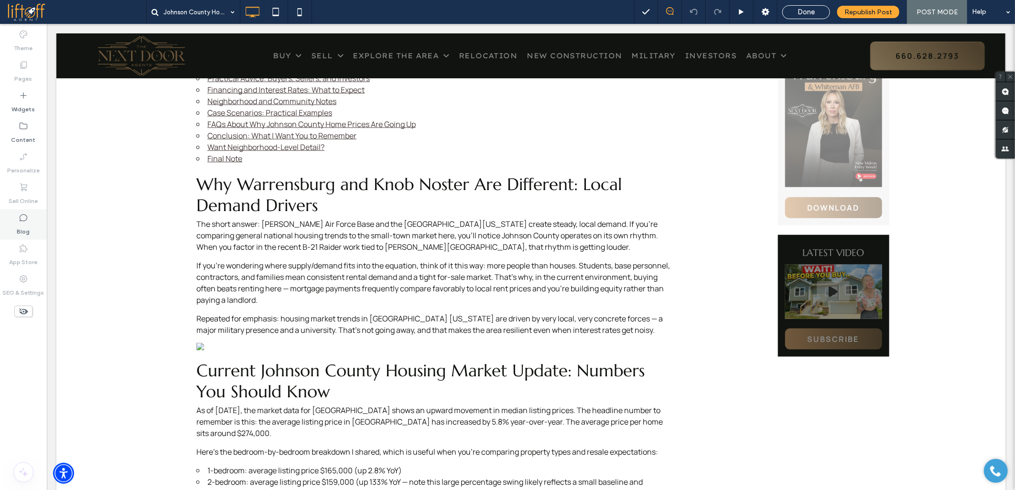
click at [21, 227] on label "Blog" at bounding box center [23, 229] width 13 height 13
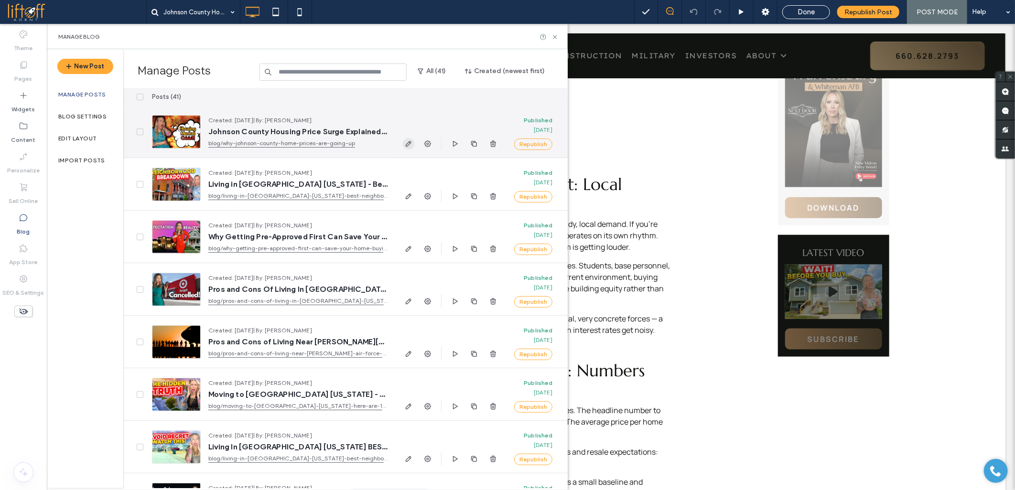
click at [411, 142] on icon "button" at bounding box center [409, 144] width 8 height 8
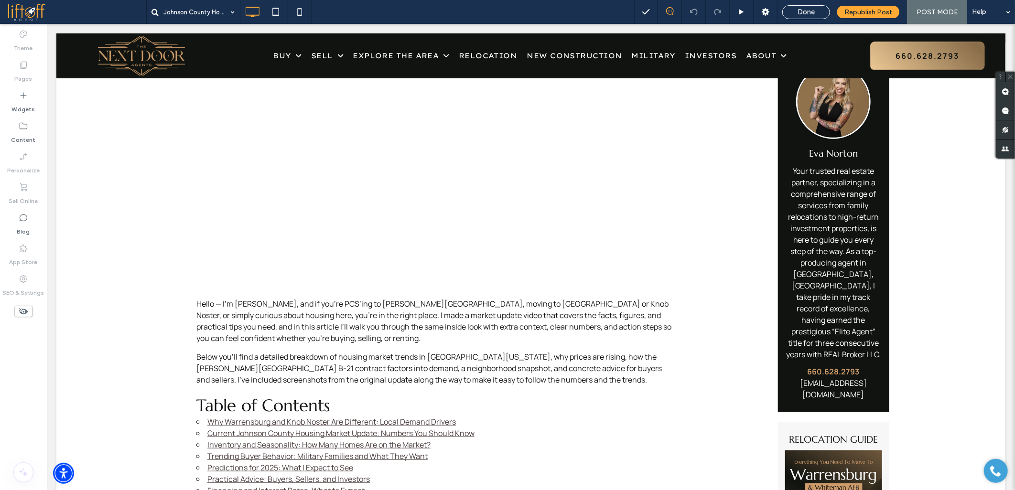
scroll to position [265, 0]
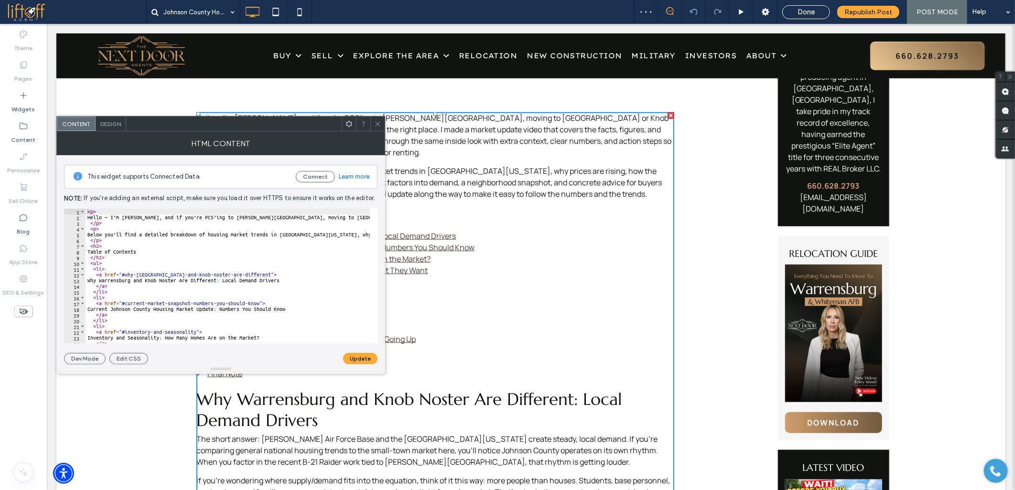
scroll to position [531, 0]
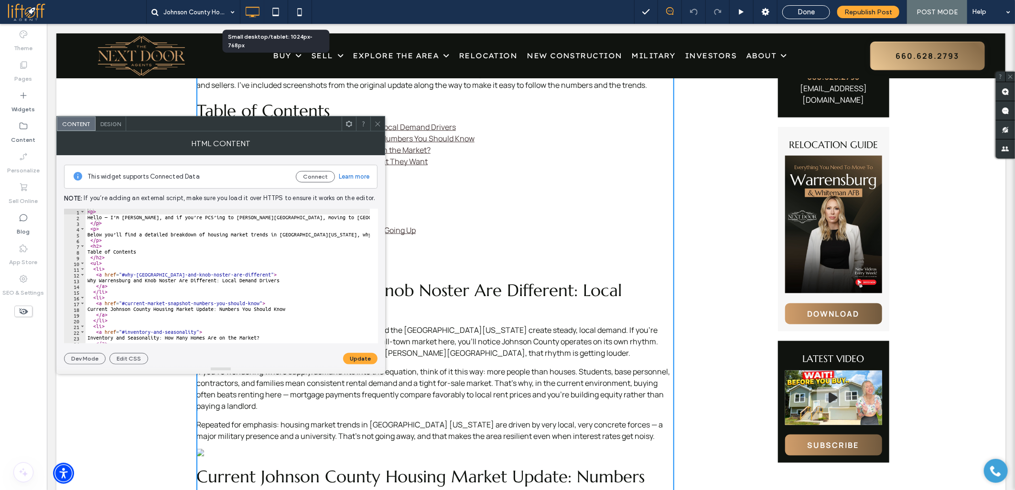
type textarea "****"
click at [230, 263] on div "< p > Hello — I’m Eva Norton, and if you’re PCS’ing to Whiteman Air Force Base,…" at bounding box center [736, 278] width 1301 height 138
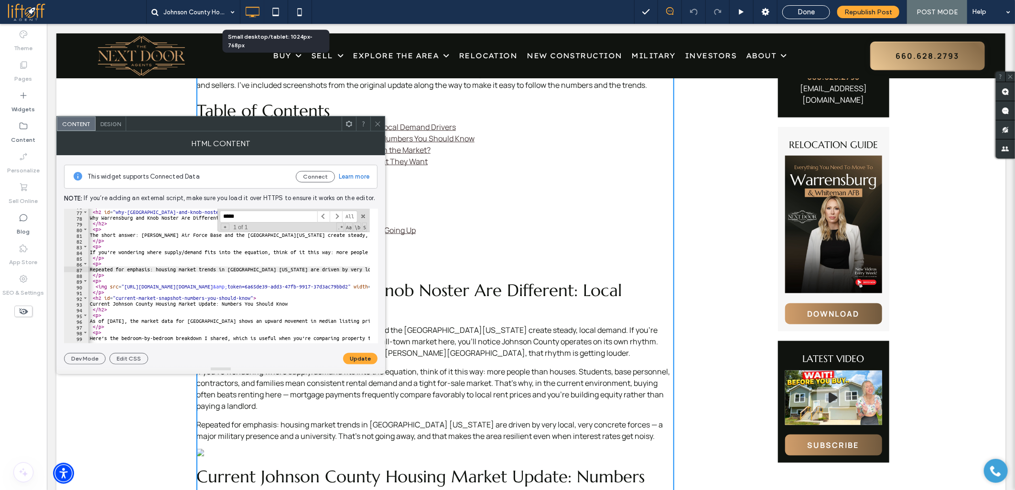
scroll to position [0, 0]
type input "*****"
type textarea "****"
click at [112, 276] on div "</ ul > < h2 id = "why-warrensburg-and-knob-noster-are-different" > Why Warrens…" at bounding box center [738, 273] width 1301 height 138
paste textarea "Cursor at row 89"
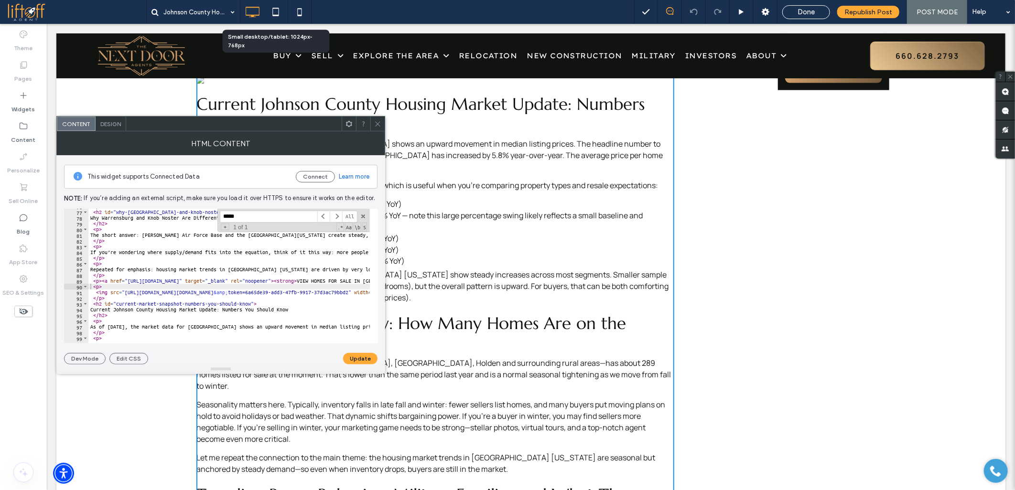
scroll to position [955, 0]
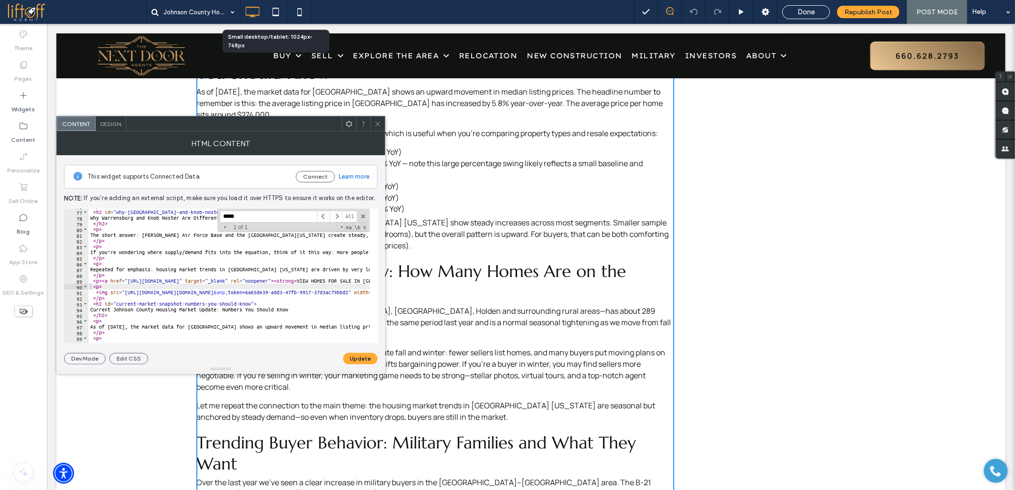
click at [101, 284] on div "</ ul > < h2 id = "why-warrensburg-and-knob-noster-are-different" > Why Warrens…" at bounding box center [738, 273] width 1301 height 138
click at [101, 282] on div "</ ul > < h2 id = "why-warrensburg-and-knob-noster-are-different" > Why Warrens…" at bounding box center [738, 273] width 1301 height 138
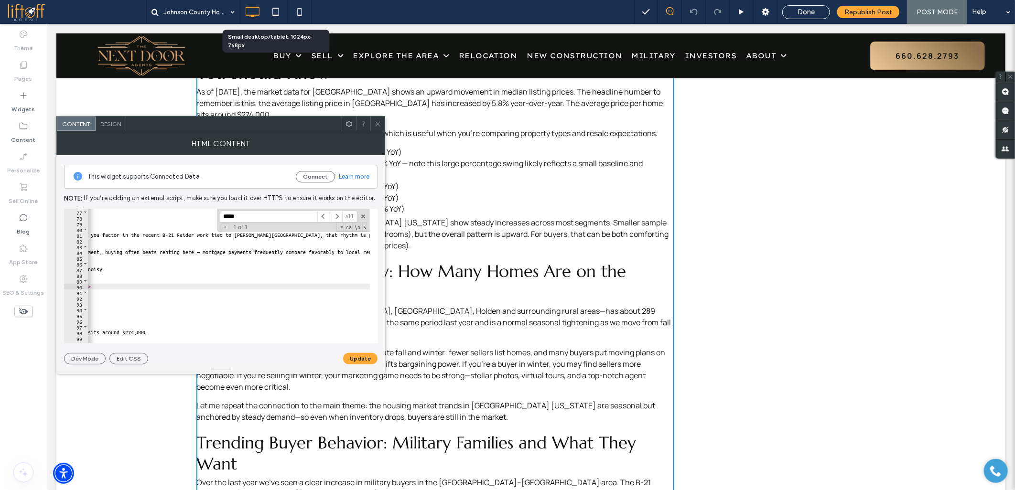
scroll to position [0, 736]
click at [249, 286] on div "</ ul > < h2 id = "why-warrensburg-and-knob-noster-are-different" > Why Warrens…" at bounding box center [2, 273] width 1301 height 138
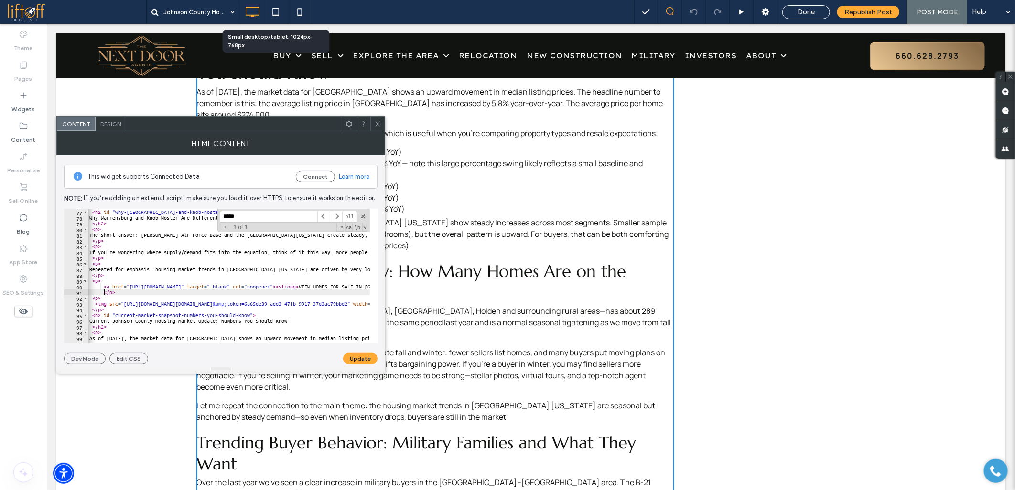
scroll to position [0, 0]
type textarea "****"
drag, startPoint x: 255, startPoint y: 218, endPoint x: 199, endPoint y: 212, distance: 55.8
click at [199, 212] on div "</ ul > < h2 id = "why-warrensburg-and-knob-noster-are-different" > Why Warrens…" at bounding box center [228, 276] width 281 height 135
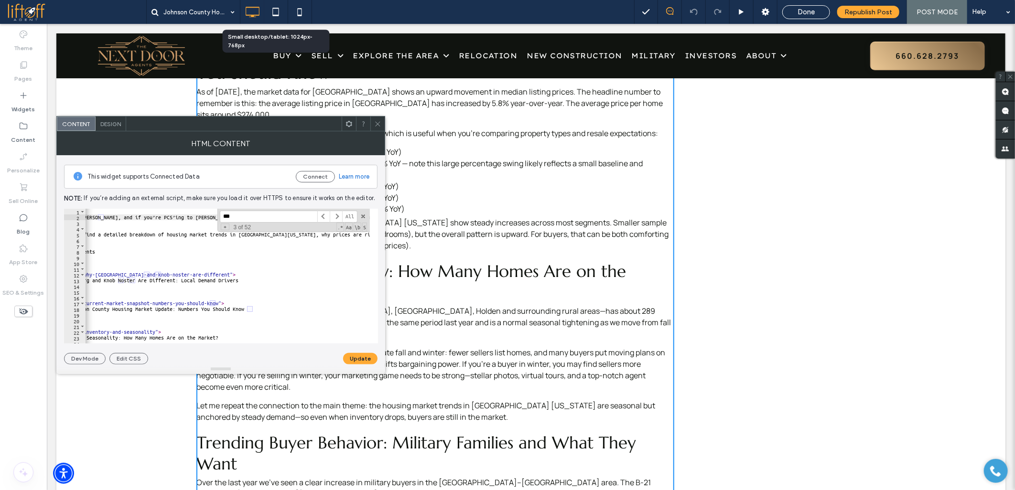
scroll to position [435, 0]
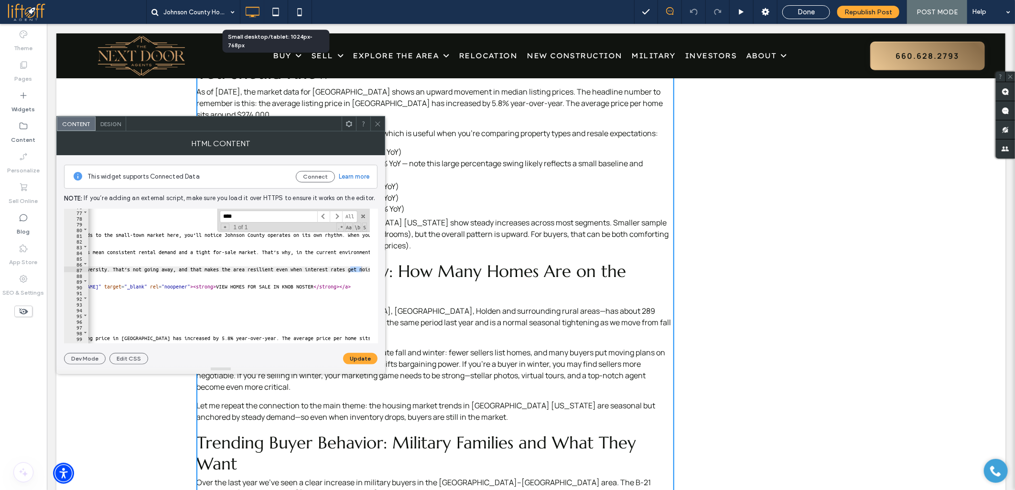
type input "*****"
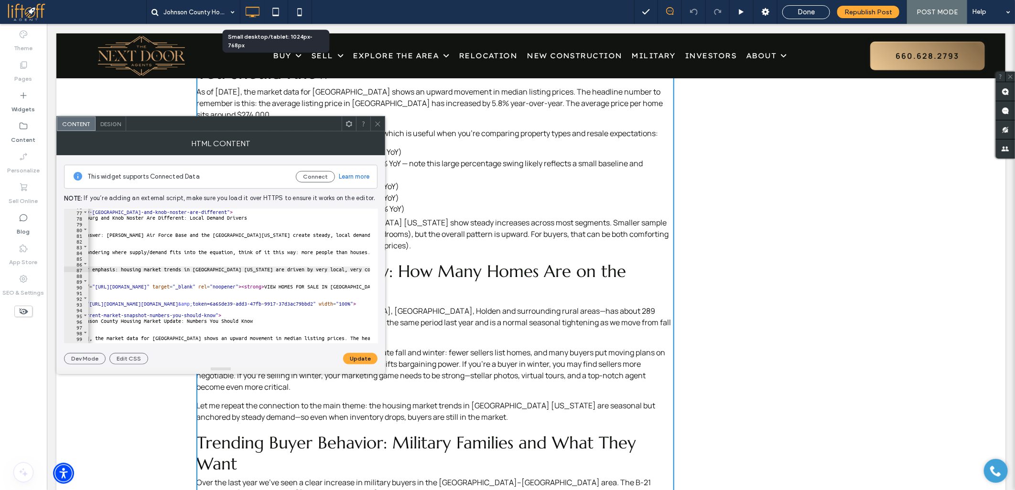
scroll to position [0, 0]
drag, startPoint x: 117, startPoint y: 294, endPoint x: 111, endPoint y: 293, distance: 5.8
click at [116, 294] on div "</ ul > < h2 id = "why-warrensburg-and-knob-noster-are-different" > Why Warrens…" at bounding box center [738, 273] width 1301 height 138
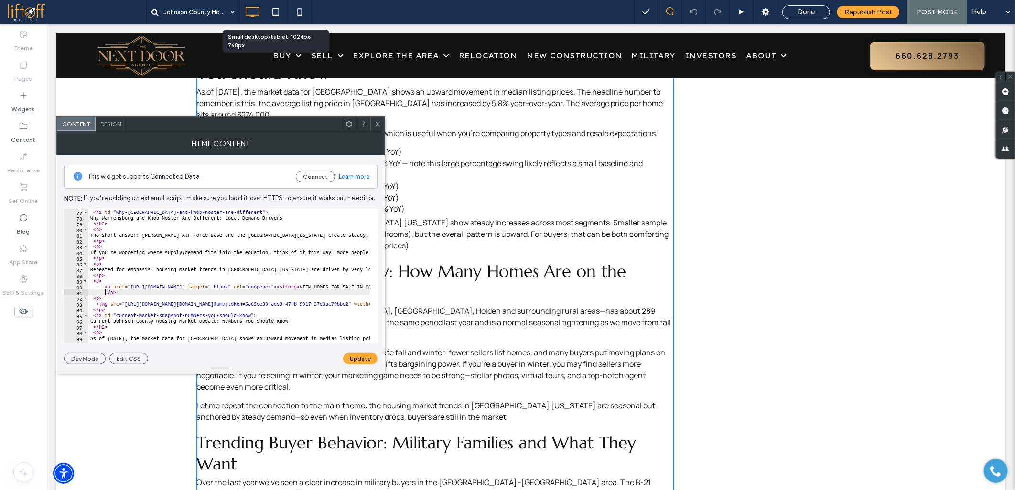
click at [103, 292] on div "</ ul > < h2 id = "why-warrensburg-and-knob-noster-are-different" > Why Warrens…" at bounding box center [738, 273] width 1301 height 138
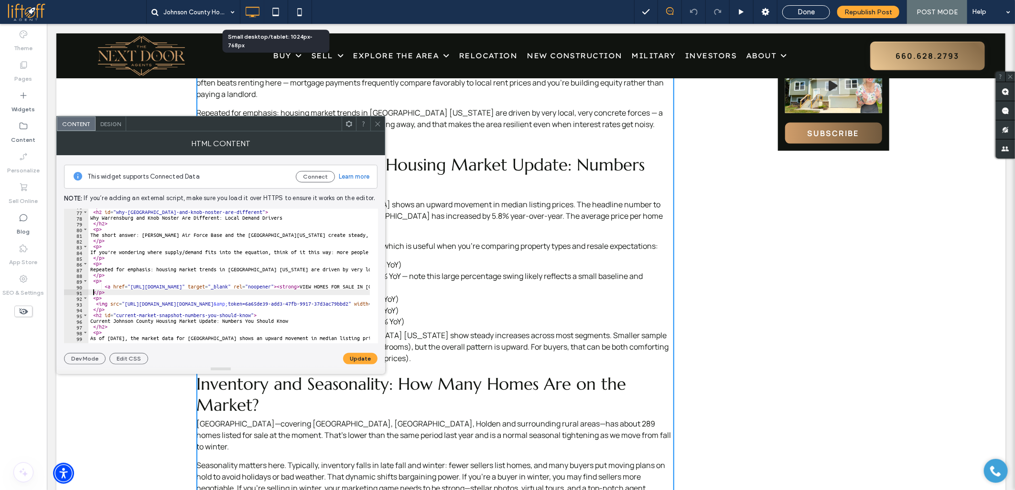
scroll to position [849, 0]
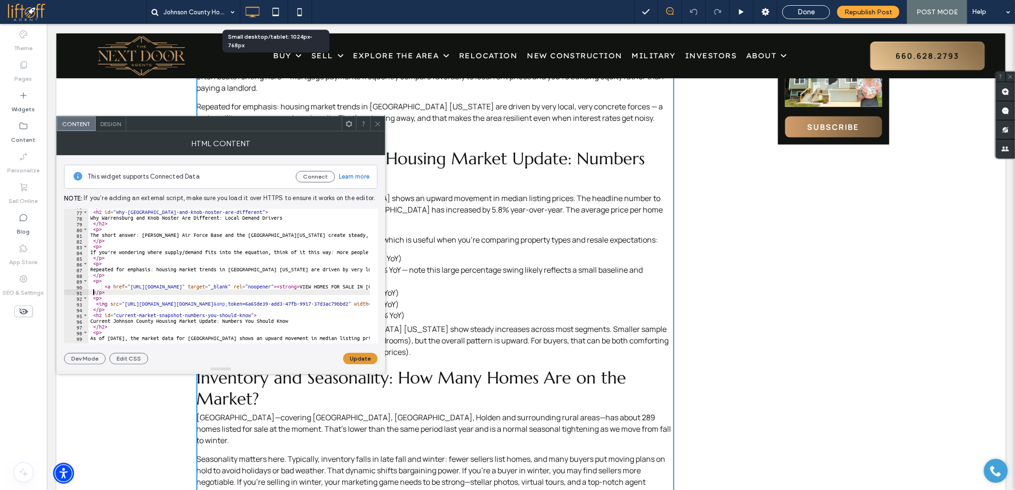
type textarea "****"
click at [352, 358] on button "Update" at bounding box center [360, 358] width 34 height 11
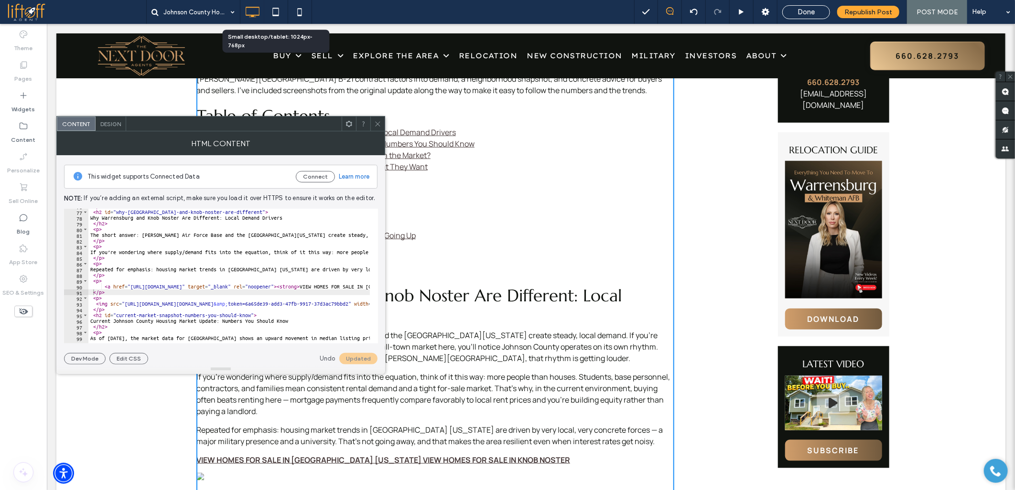
scroll to position [478, 0]
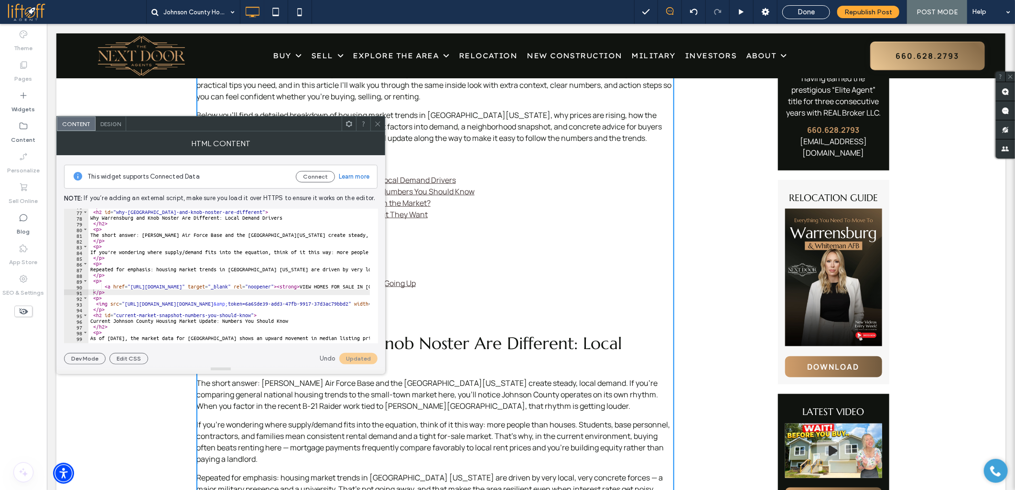
click at [148, 258] on div "</ ul > < h2 id = "why-warrensburg-and-knob-noster-are-different" > Why Warrens…" at bounding box center [738, 273] width 1301 height 138
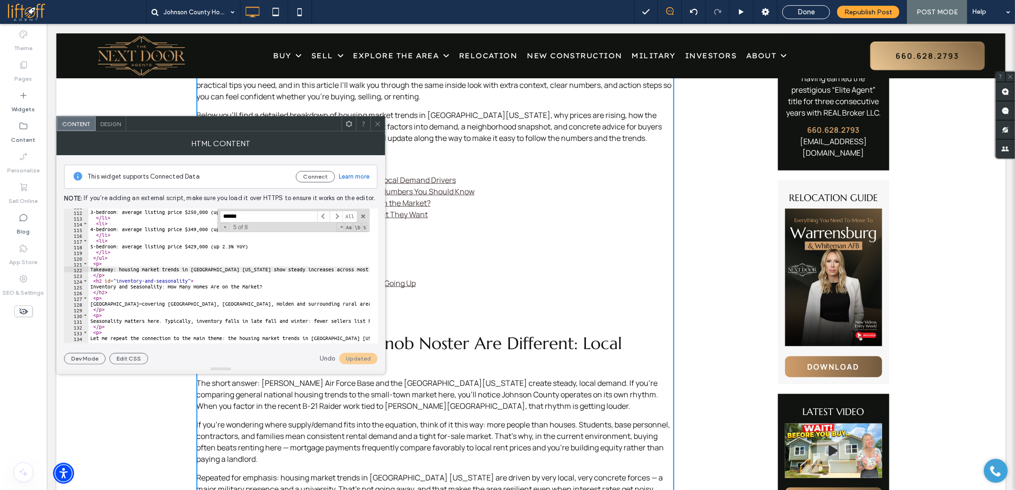
scroll to position [0, 637]
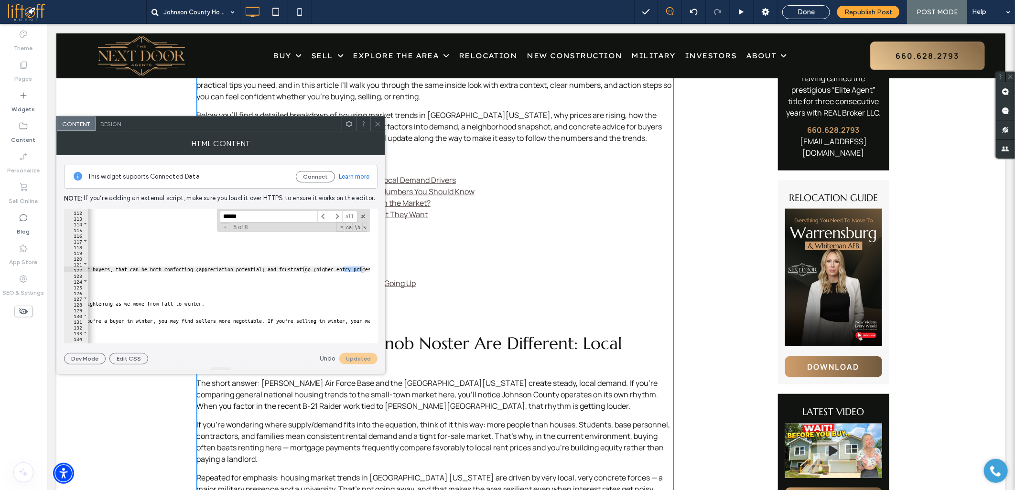
type input "******"
click at [94, 276] on div "< li > 3-bedroom: average listing price $250,000 (up 6% YoY) </ li > < li > 4-b…" at bounding box center [102, 273] width 1301 height 138
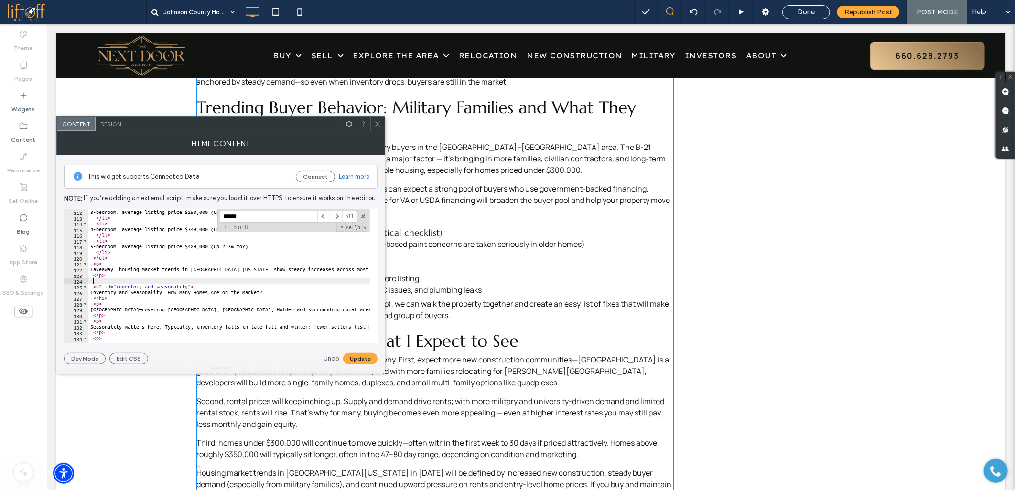
scroll to position [1433, 0]
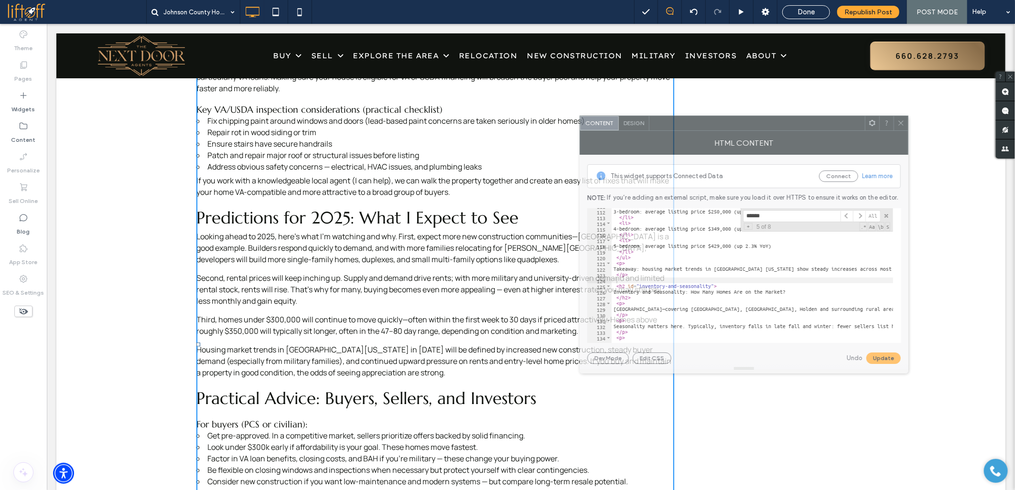
drag, startPoint x: 225, startPoint y: 126, endPoint x: 748, endPoint y: 125, distance: 523.1
click at [748, 125] on div at bounding box center [756, 123] width 215 height 14
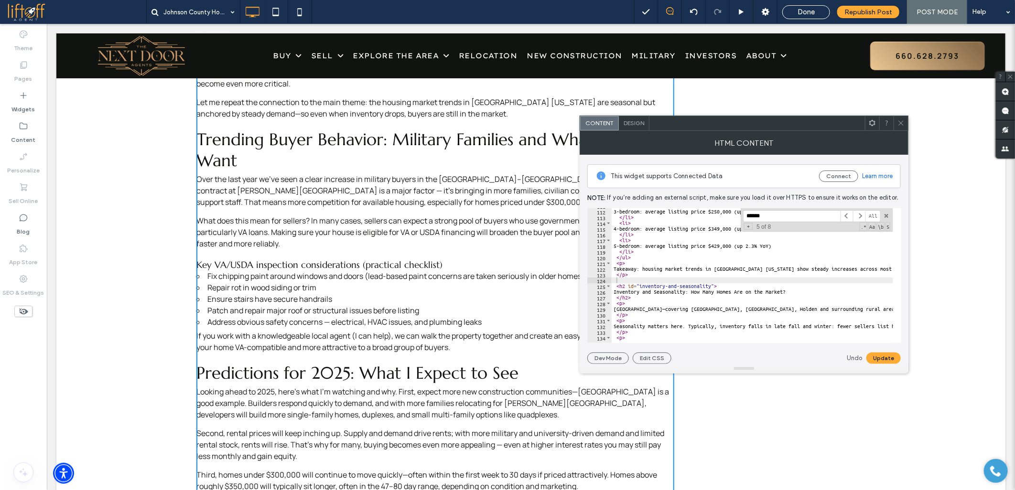
scroll to position [1274, 0]
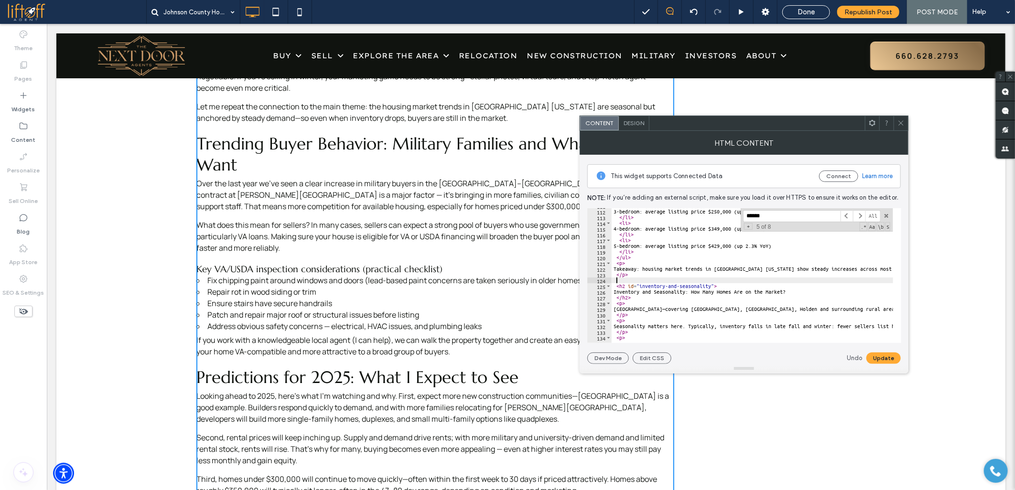
paste textarea "**********"
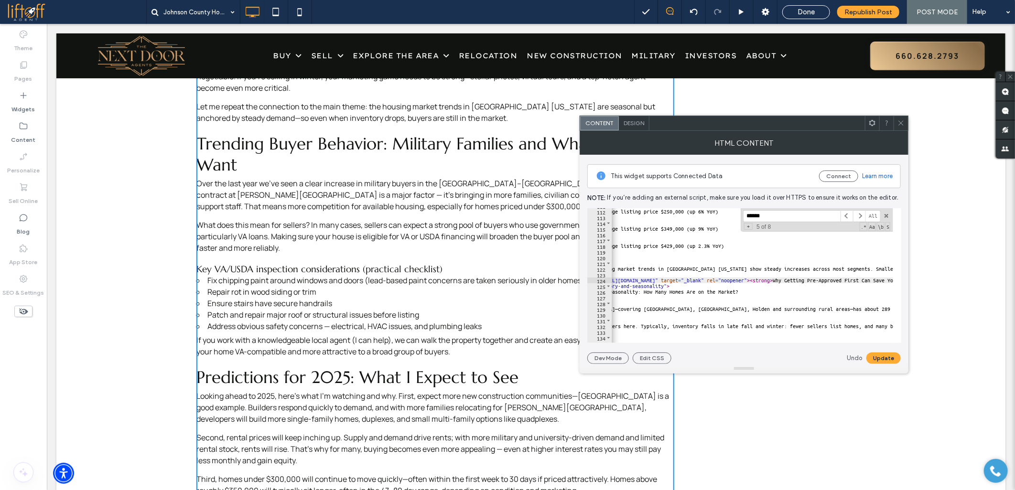
scroll to position [0, 0]
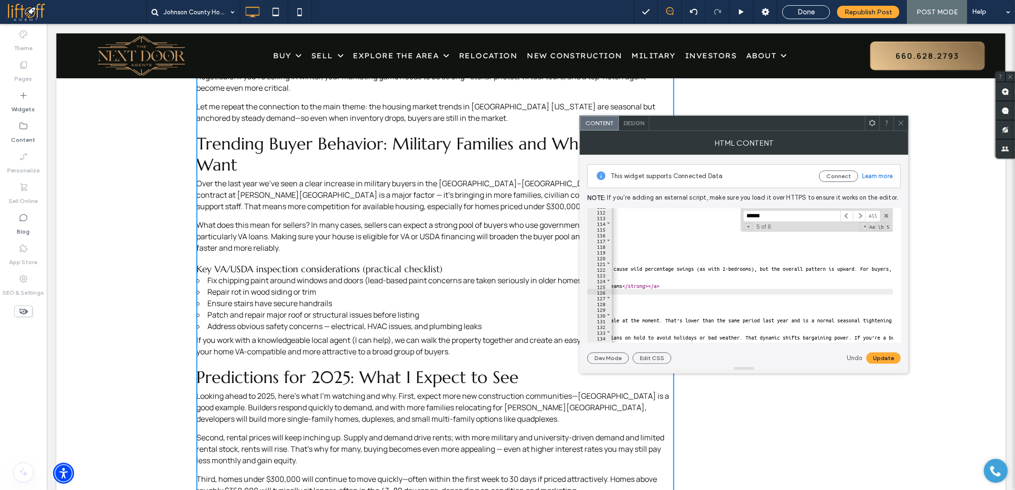
scroll to position [0, 381]
click at [676, 286] on div "< li > 3-bedroom: average listing price $250,000 (up 6% YoY) </ li > < li > 4-b…" at bounding box center [880, 272] width 1301 height 138
type textarea "**********"
click at [878, 362] on button "Update" at bounding box center [883, 358] width 34 height 11
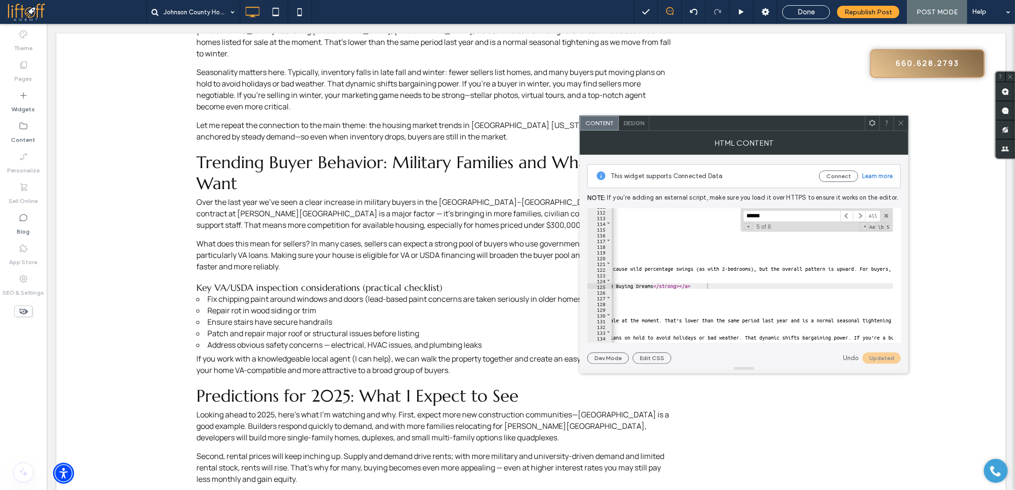
click at [903, 123] on icon at bounding box center [900, 122] width 7 height 7
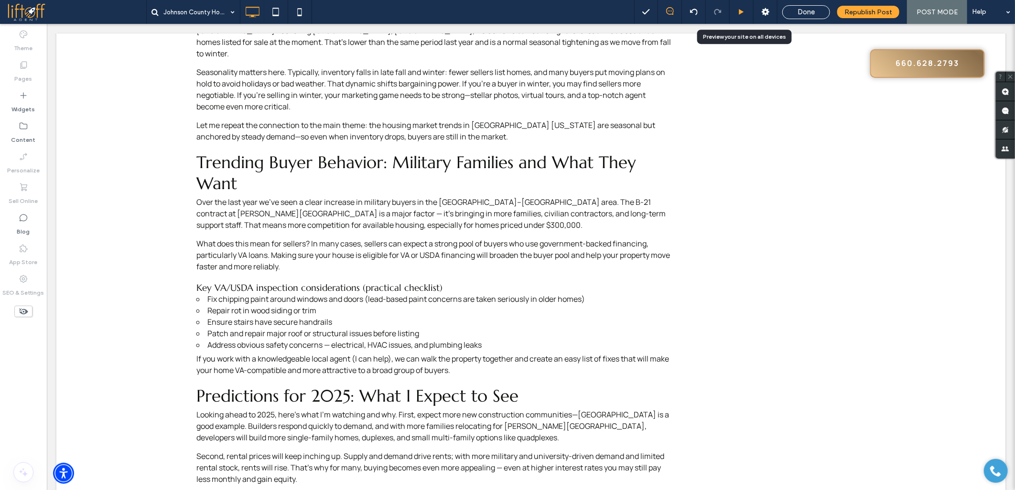
click at [738, 11] on div at bounding box center [740, 12] width 23 height 7
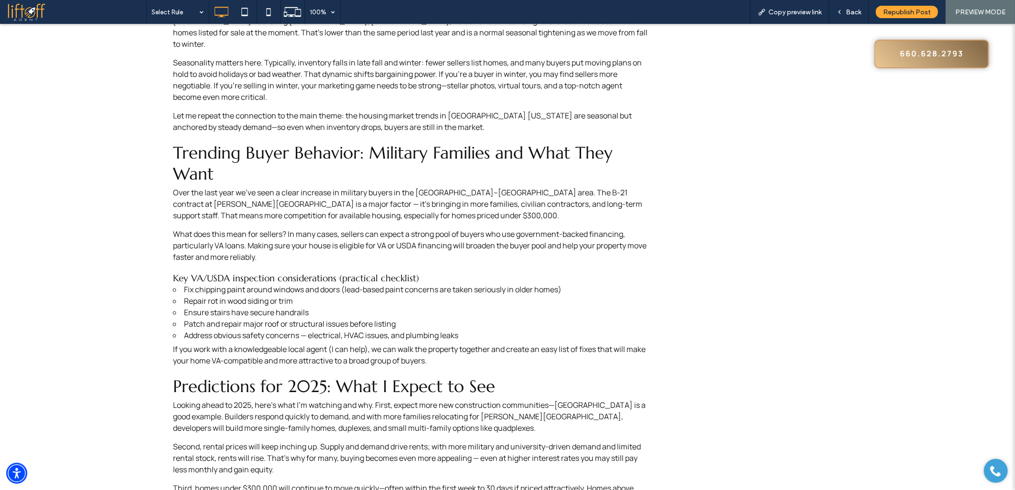
click at [513, 236] on div "Open link in new tab" at bounding box center [538, 236] width 119 height 10
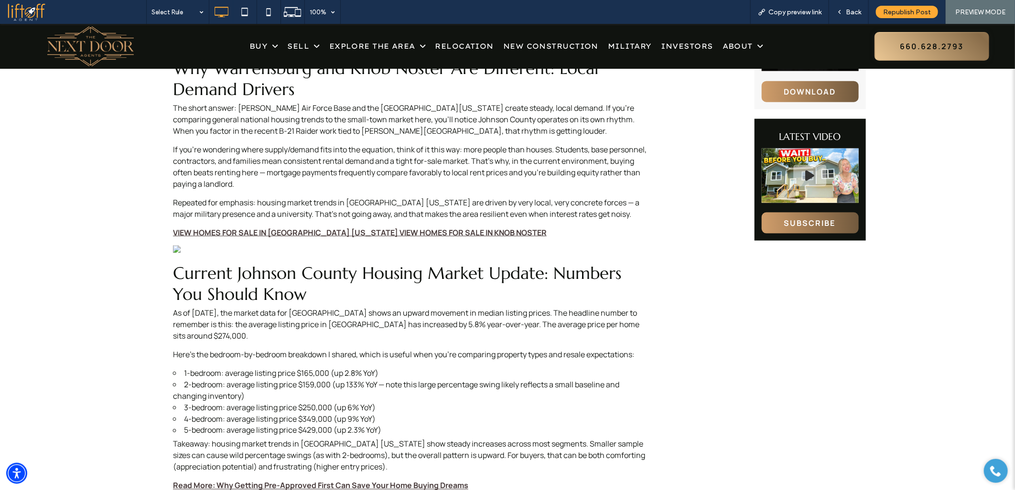
scroll to position [743, 0]
click at [251, 233] on strong "VIEW HOMES FOR SALE IN WARRENSBURG MISSOURI" at bounding box center [285, 232] width 225 height 11
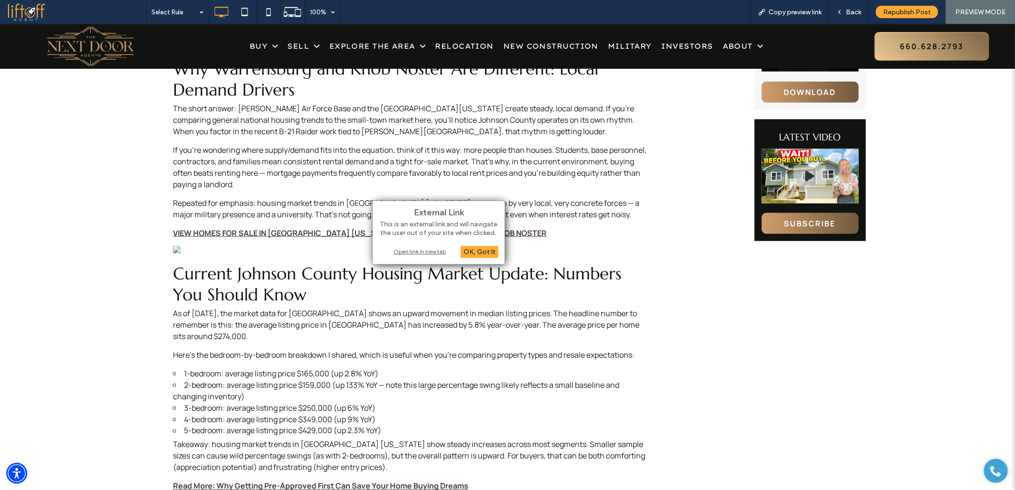
click at [404, 253] on div "Open link in new tab" at bounding box center [438, 251] width 119 height 10
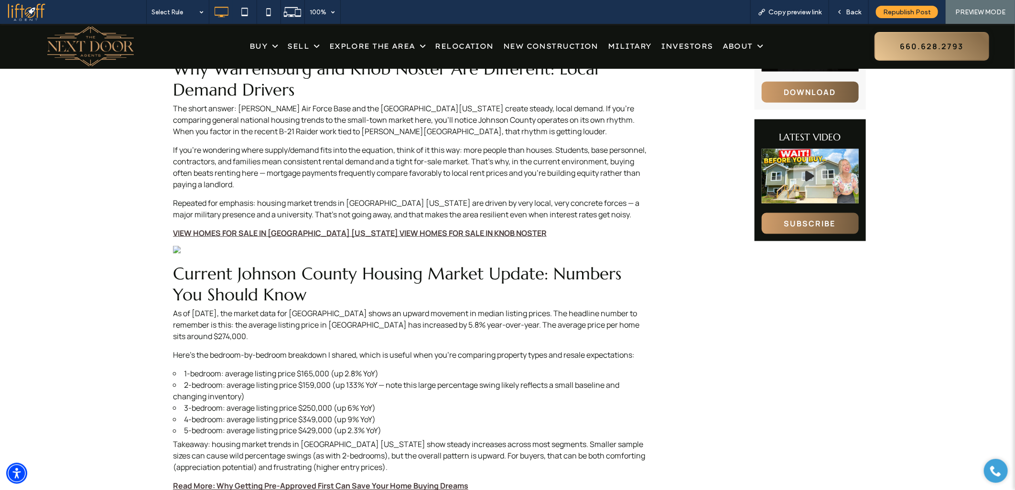
click at [475, 234] on strong "VIEW HOMES FOR SALE IN KNOB NOSTER" at bounding box center [472, 232] width 147 height 11
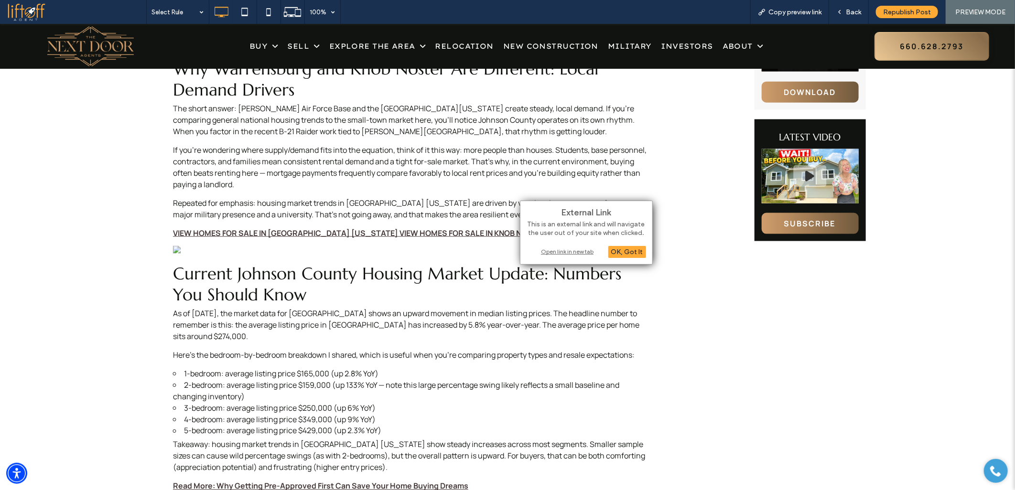
click at [552, 253] on div "Open link in new tab" at bounding box center [585, 251] width 119 height 10
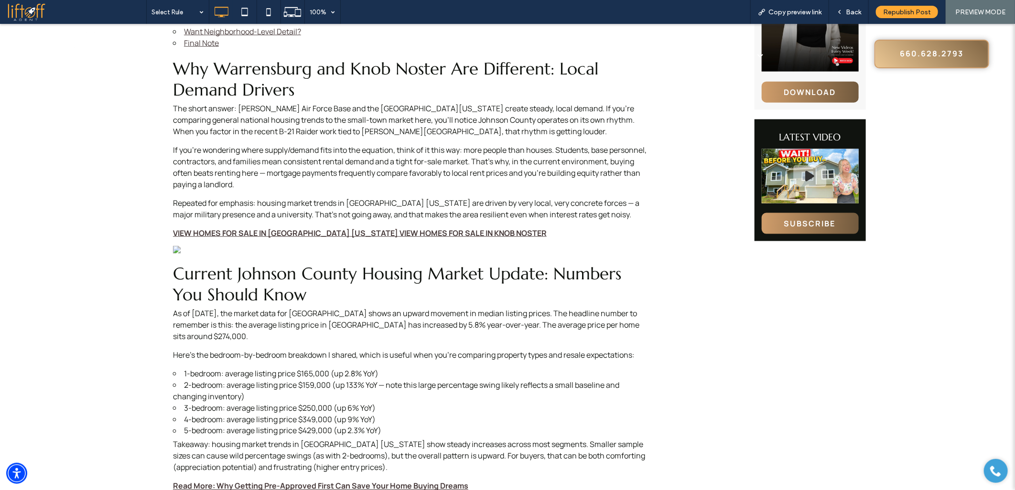
click at [26, 6] on span at bounding box center [76, 11] width 139 height 19
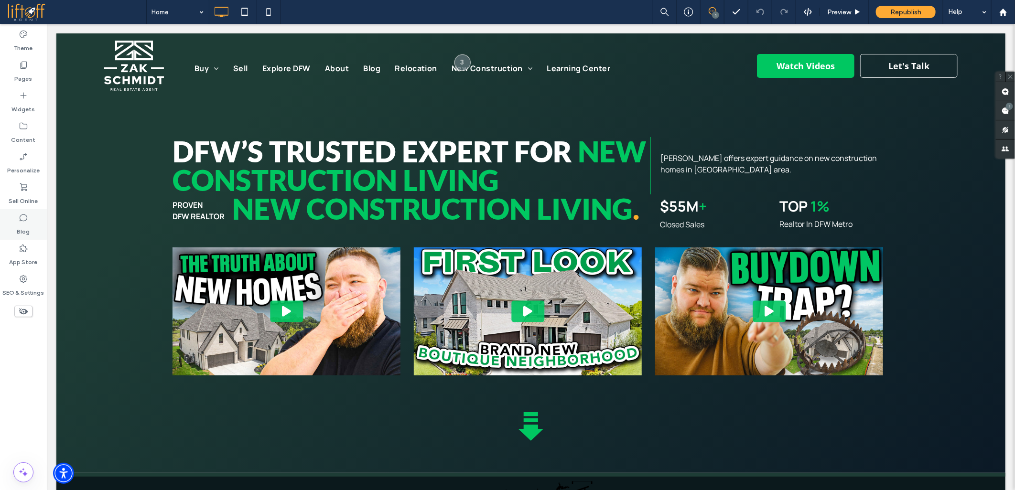
click at [24, 225] on label "Blog" at bounding box center [23, 229] width 13 height 13
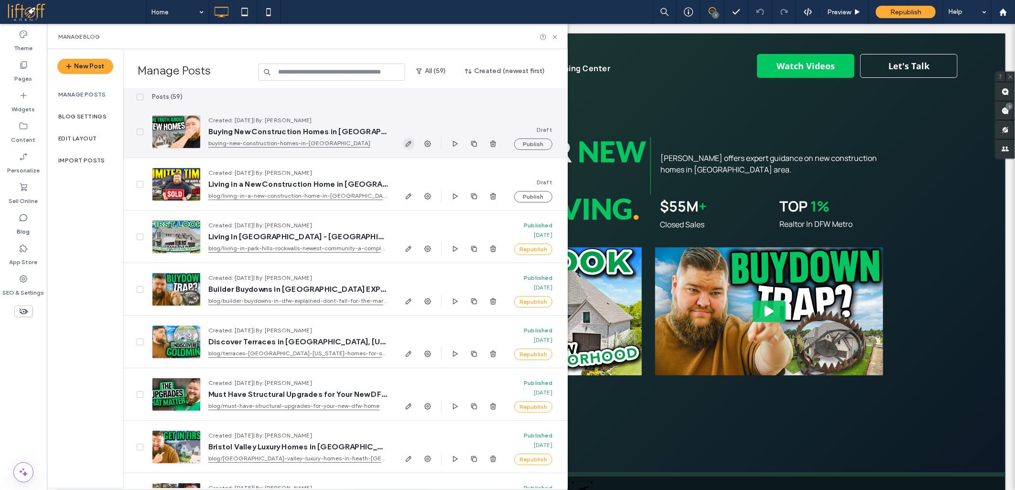
click at [407, 142] on icon "button" at bounding box center [409, 144] width 8 height 8
